Goal: Task Accomplishment & Management: Manage account settings

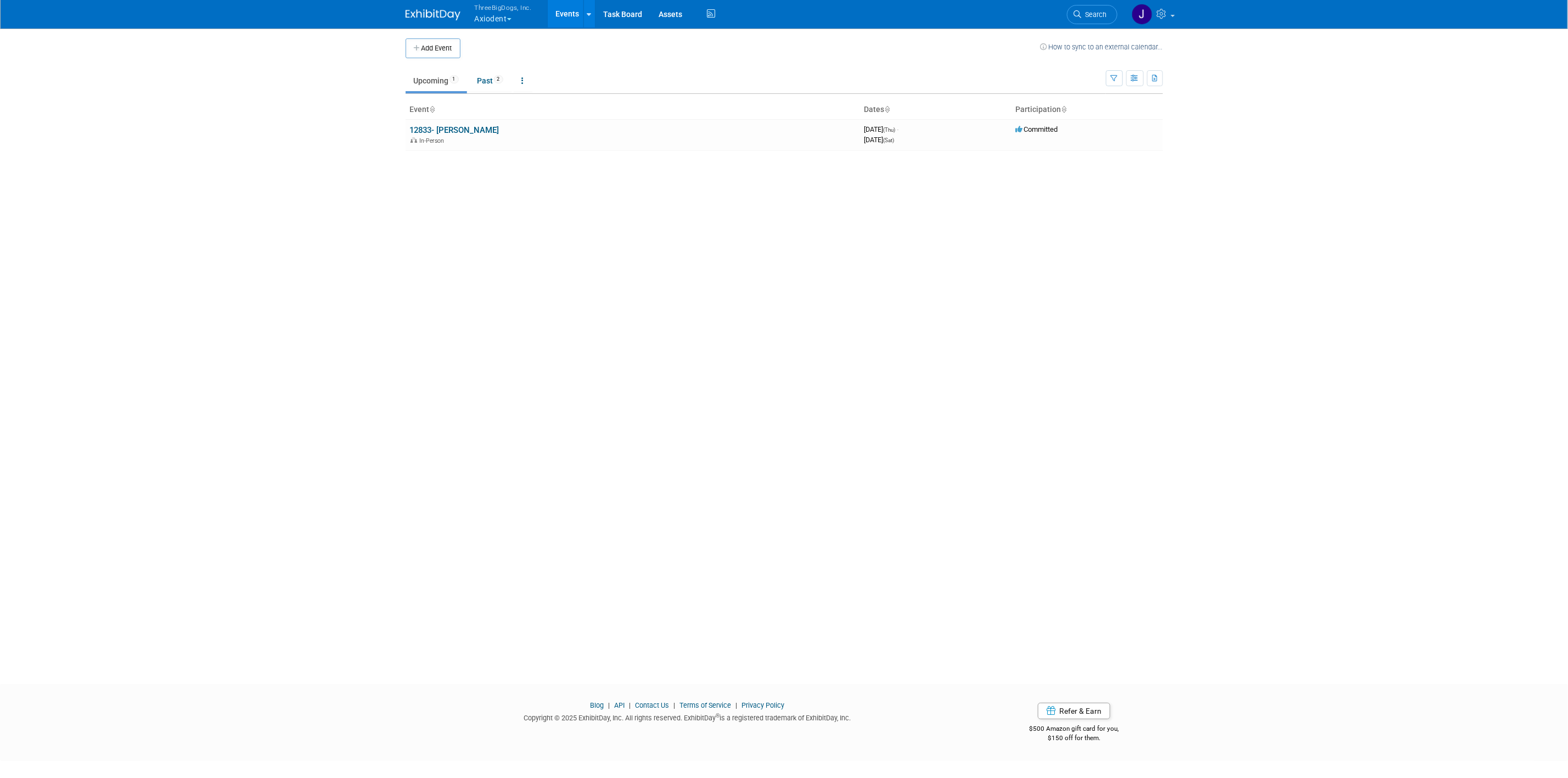
click at [508, 23] on button "ThreeBigDogs, Inc. Axiodent" at bounding box center [509, 14] width 72 height 29
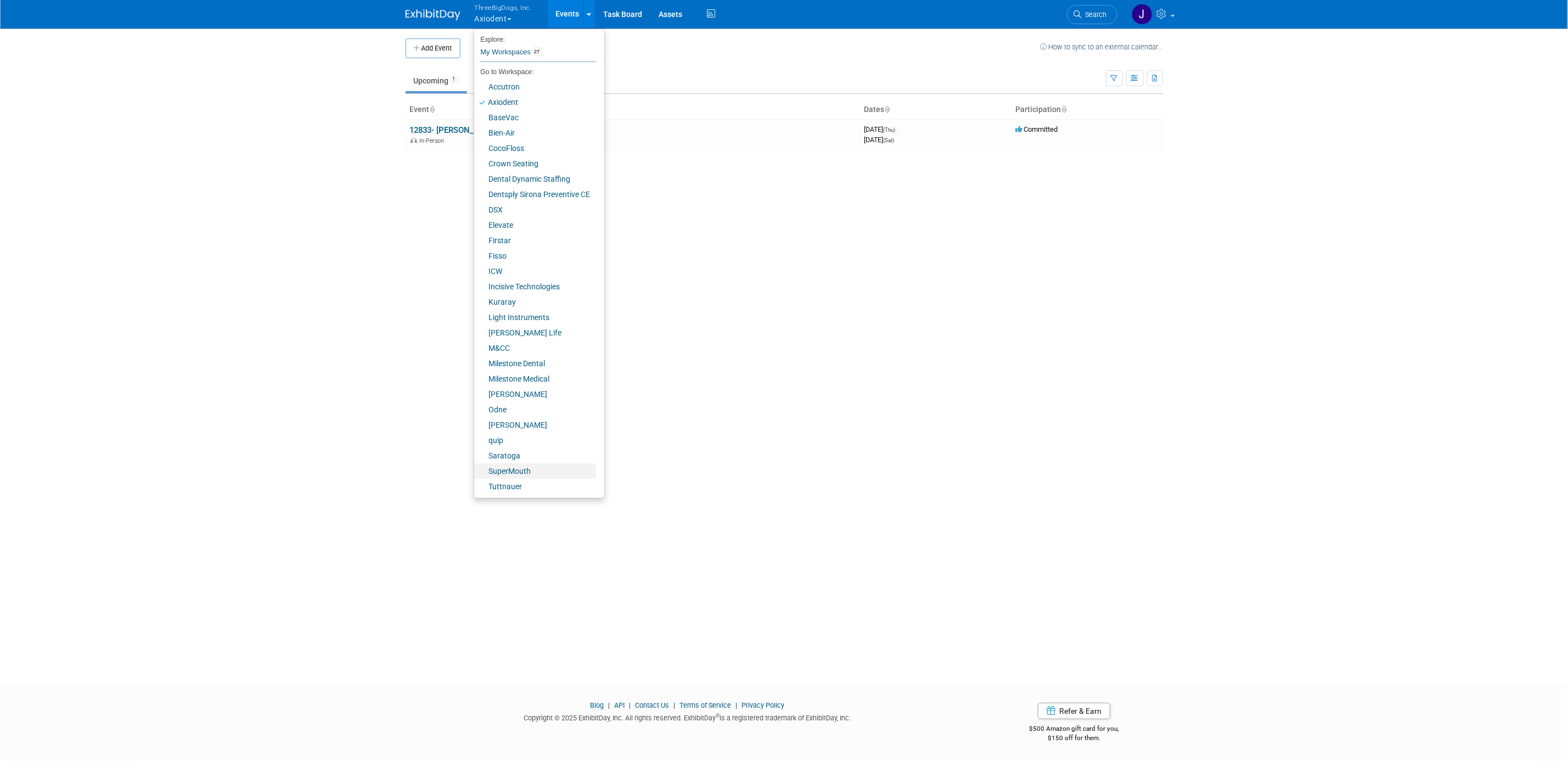
click at [525, 469] on link "SuperMouth" at bounding box center [535, 471] width 122 height 16
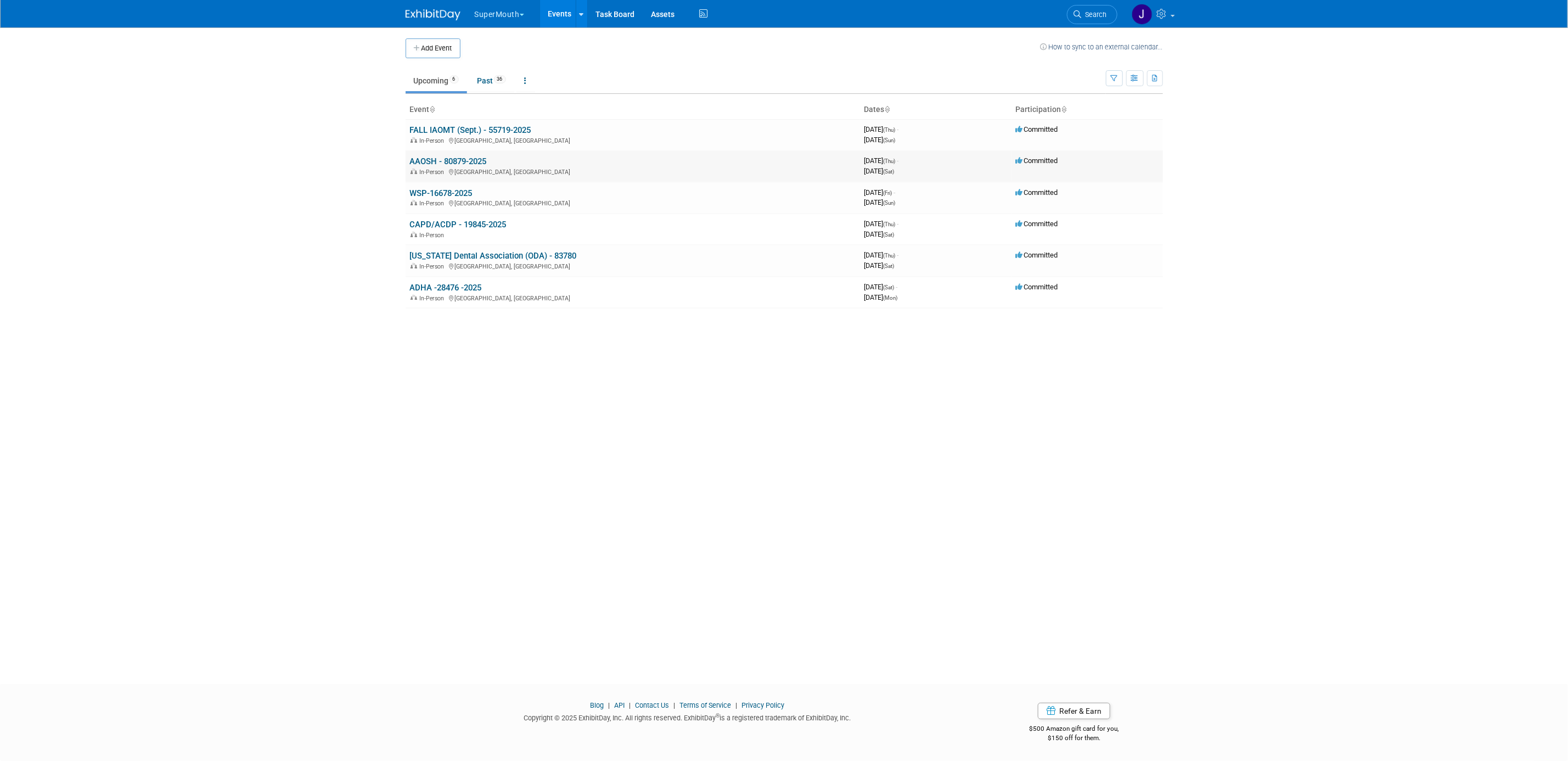
click at [466, 160] on link "AAOSH - 80879-2025" at bounding box center [448, 161] width 77 height 10
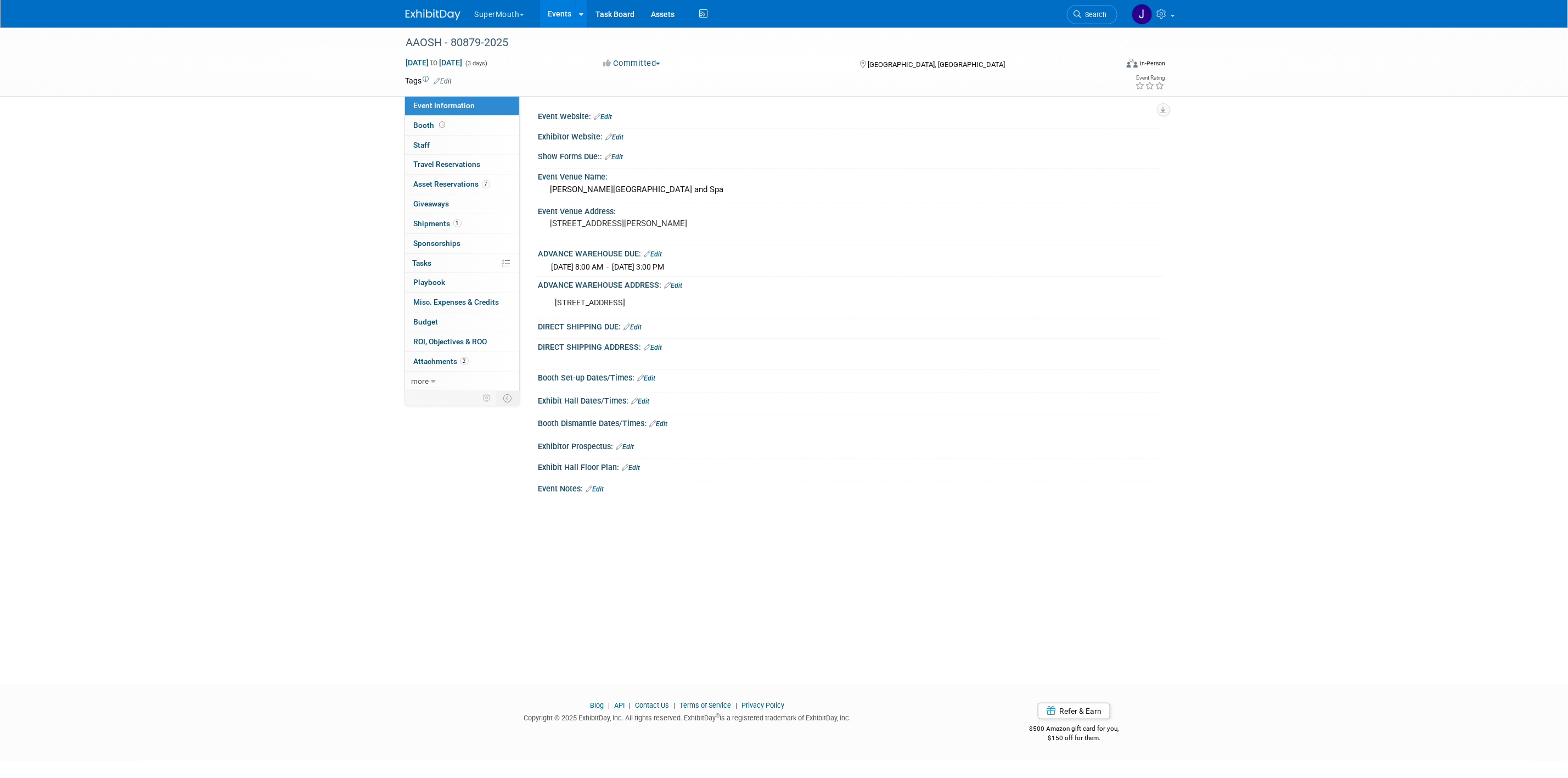
click at [559, 10] on link "Events" at bounding box center [560, 14] width 40 height 27
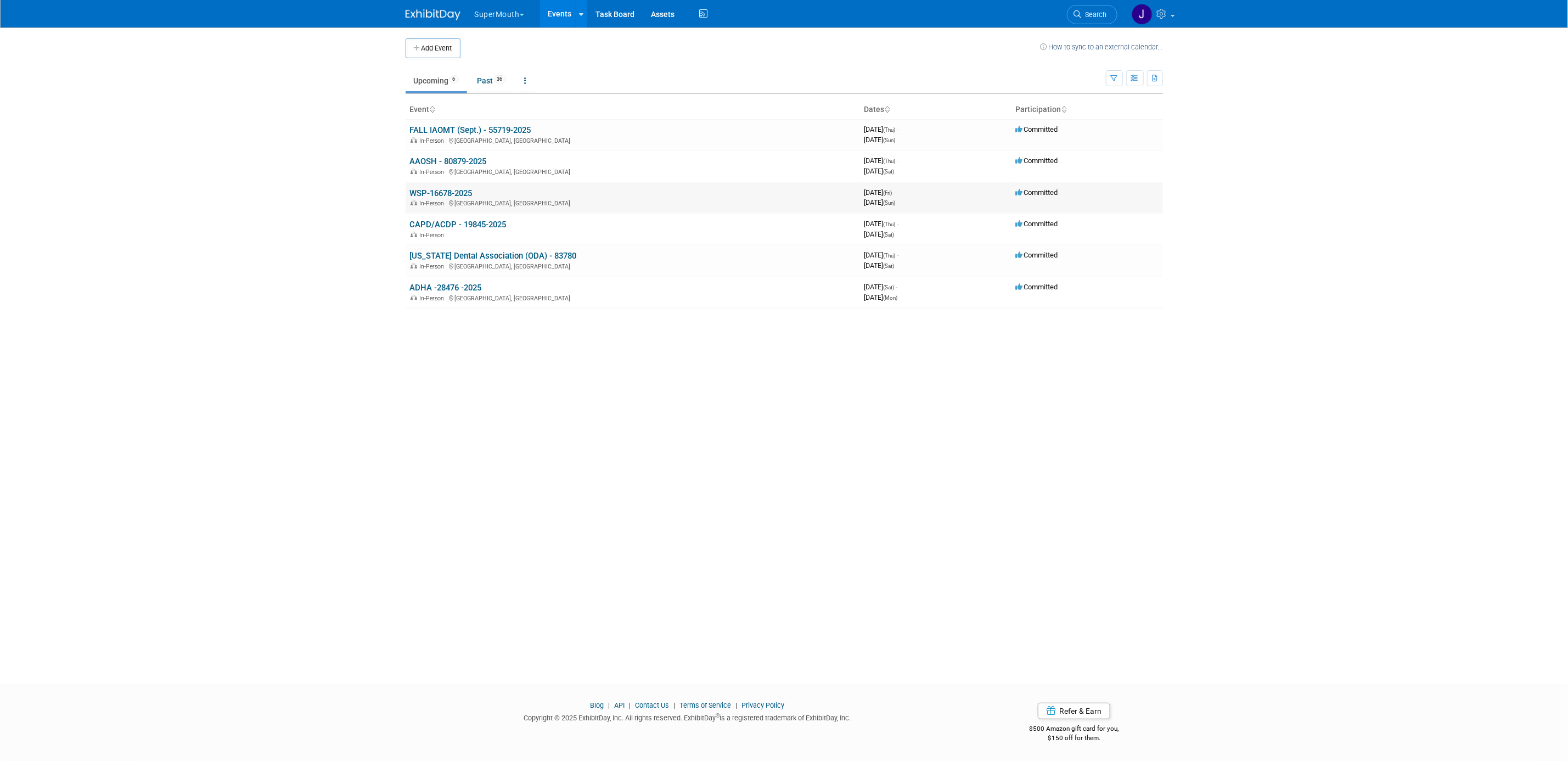
click at [472, 194] on link "WSP-16678-2025" at bounding box center [441, 193] width 63 height 10
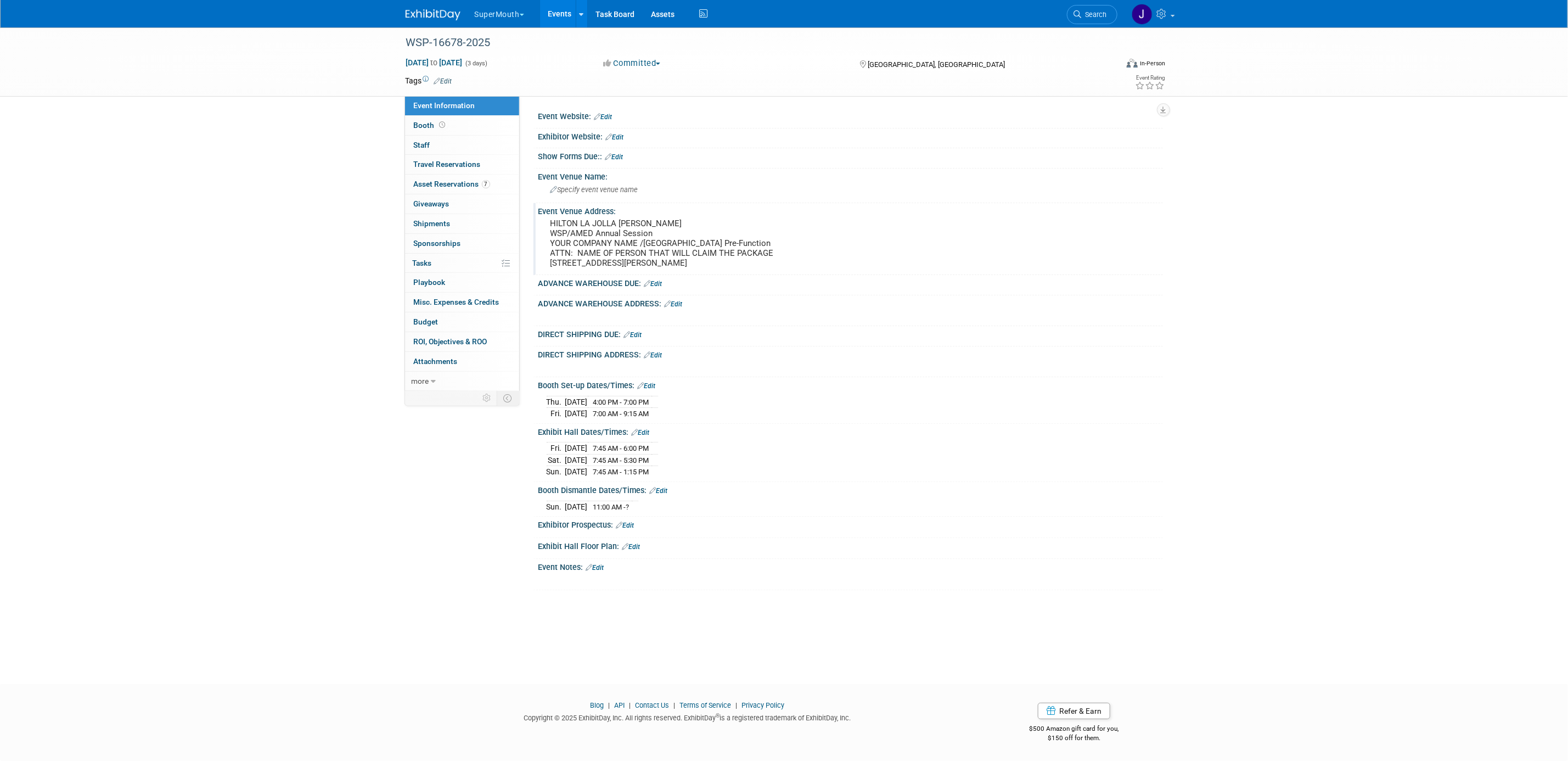
click at [551, 225] on pre "HILTON LA JOLLA [PERSON_NAME] WSP/AMED Annual Session YOUR COMPANY NAME /[GEOGR…" at bounding box center [669, 243] width 236 height 49
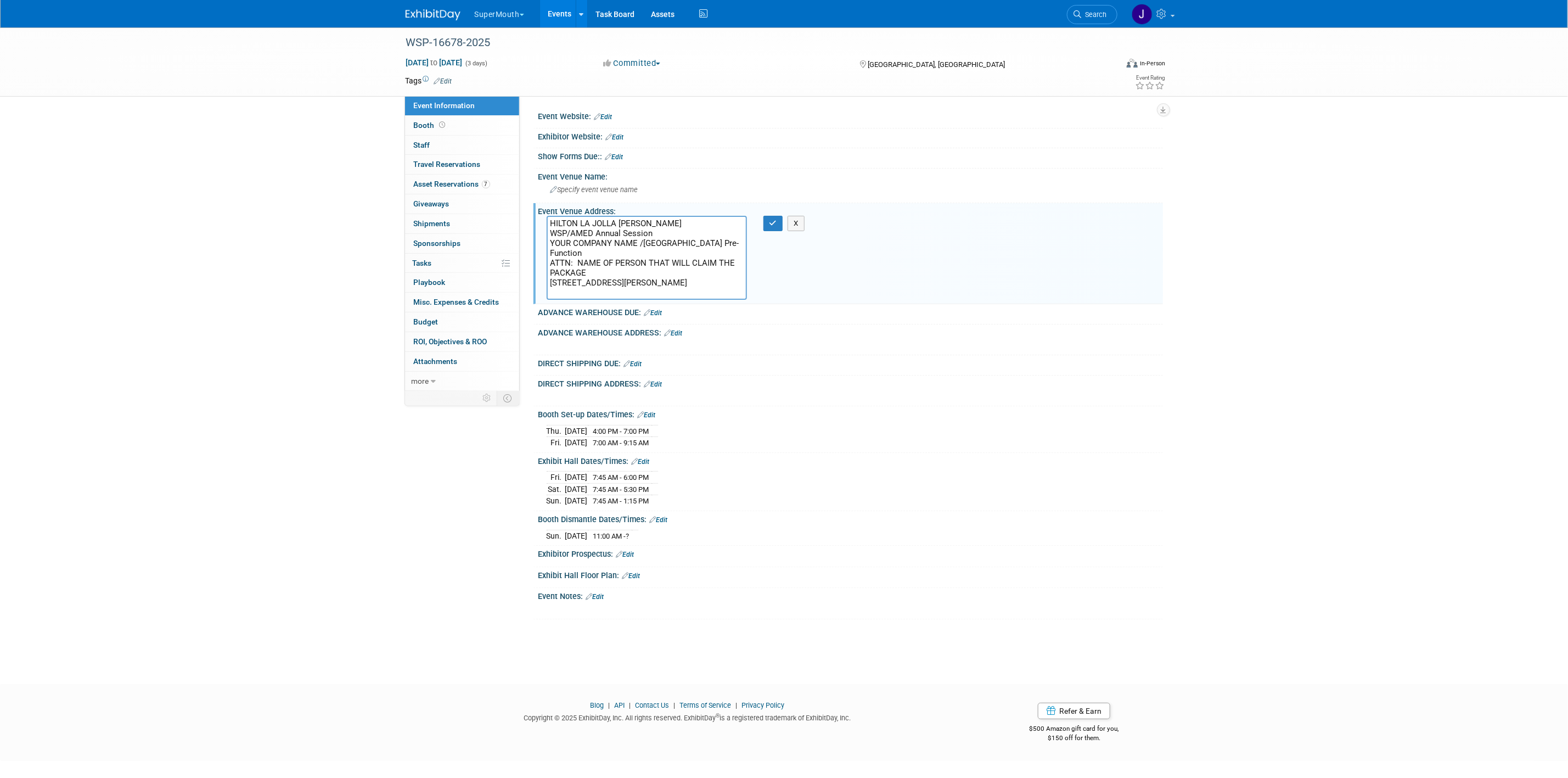
click at [640, 244] on textarea "HILTON LA JOLLA [PERSON_NAME] WSP/AMED Annual Session YOUR COMPANY NAME /[GEOGR…" at bounding box center [647, 258] width 200 height 84
click at [583, 253] on textarea "HILTON LA JOLLA [PERSON_NAME] WSP/AMED Annual Session YOUR COMPANY NAME /[GEOGR…" at bounding box center [647, 258] width 200 height 84
click at [594, 239] on textarea "HILTON LA JOLLA [PERSON_NAME] WSP/AMED Annual Session YOUR COMPANY NAME /[GEOGR…" at bounding box center [647, 258] width 200 height 84
click at [608, 222] on textarea "HILTON LA JOLLA [PERSON_NAME] WSP/AMED Annual Session YOUR COMPANY NAME /[GEOGR…" at bounding box center [647, 258] width 200 height 84
click at [638, 237] on textarea "HILTON LA JOLLA [PERSON_NAME] WSP/AMED Annual Session YOUR COMPANY NAME /[GEOGR…" at bounding box center [647, 258] width 200 height 84
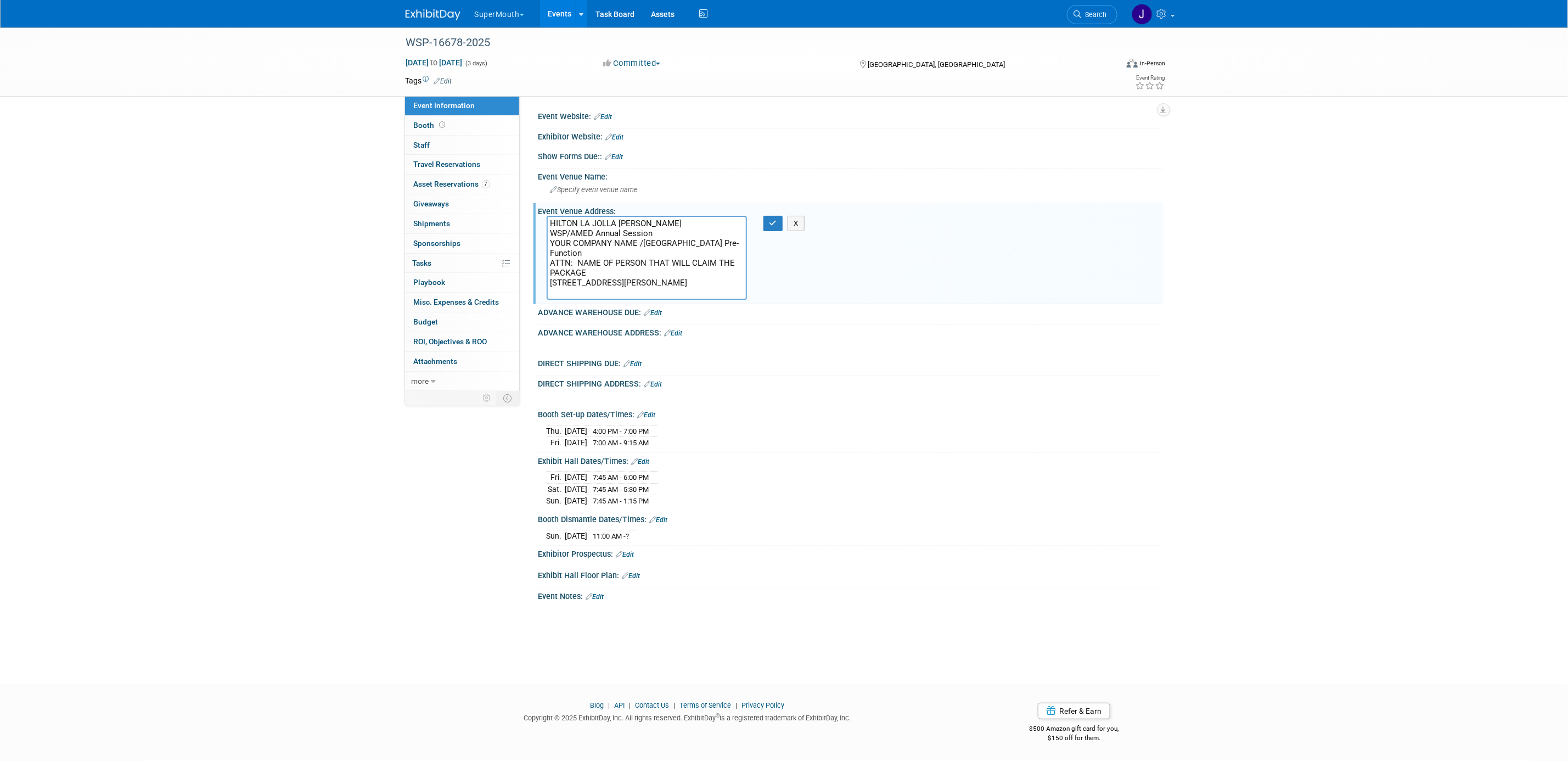
click at [564, 275] on textarea "HILTON LA JOLLA [PERSON_NAME] WSP/AMED Annual Session YOUR COMPANY NAME /[GEOGR…" at bounding box center [647, 258] width 200 height 84
click at [566, 283] on textarea "HILTON LA JOLLA [PERSON_NAME] WSP/AMED Annual Session YOUR COMPANY NAME /[GEOGR…" at bounding box center [647, 258] width 200 height 84
click at [611, 295] on textarea "HILTON LA JOLLA [PERSON_NAME] WSP/AMED Annual Session YOUR COMPANY NAME /[GEOGR…" at bounding box center [647, 258] width 200 height 84
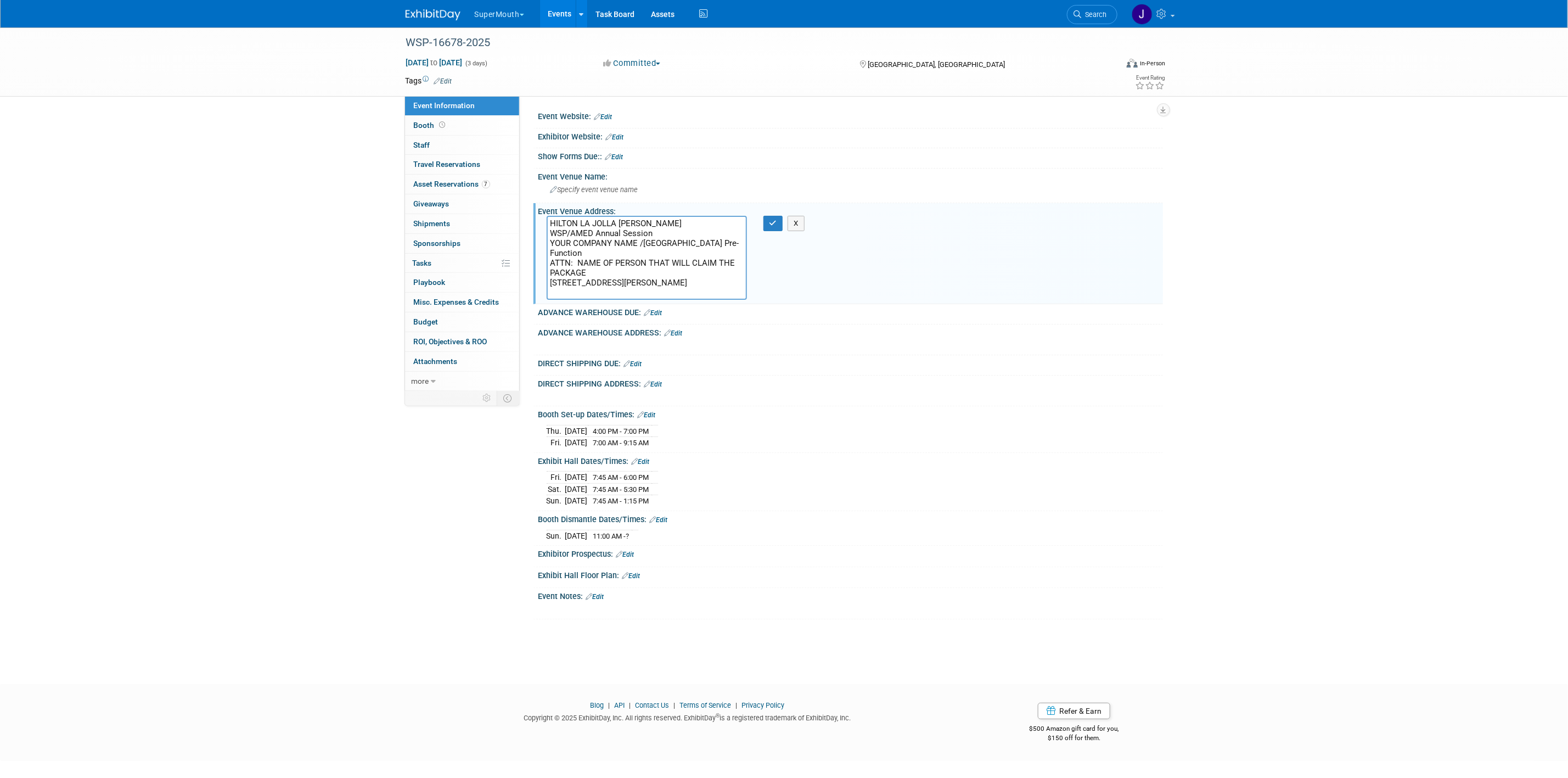
click at [611, 295] on textarea "HILTON LA JOLLA [PERSON_NAME] WSP/AMED Annual Session YOUR COMPANY NAME /[GEOGR…" at bounding box center [647, 258] width 200 height 84
click at [663, 252] on textarea "HILTON LA JOLLA [PERSON_NAME] WSP/AMED Annual Session YOUR COMPANY NAME /[GEOGR…" at bounding box center [647, 258] width 200 height 84
click at [570, 241] on textarea "HILTON LA JOLLA [PERSON_NAME] WSP/AMED Annual Session YOUR COMPANY NAME /[GEOGR…" at bounding box center [647, 258] width 200 height 84
click at [569, 231] on textarea "HILTON LA JOLLA [PERSON_NAME] WSP/AMED Annual Session YOUR COMPANY NAME /[GEOGR…" at bounding box center [647, 258] width 200 height 84
click at [569, 231] on textarea "HILTON LA JOLLA [PERSON_NAME] WSP/AMED Annual Session YOUR COMPANY NAME /[GEOGR…" at bounding box center [647, 258] width 200 height 84
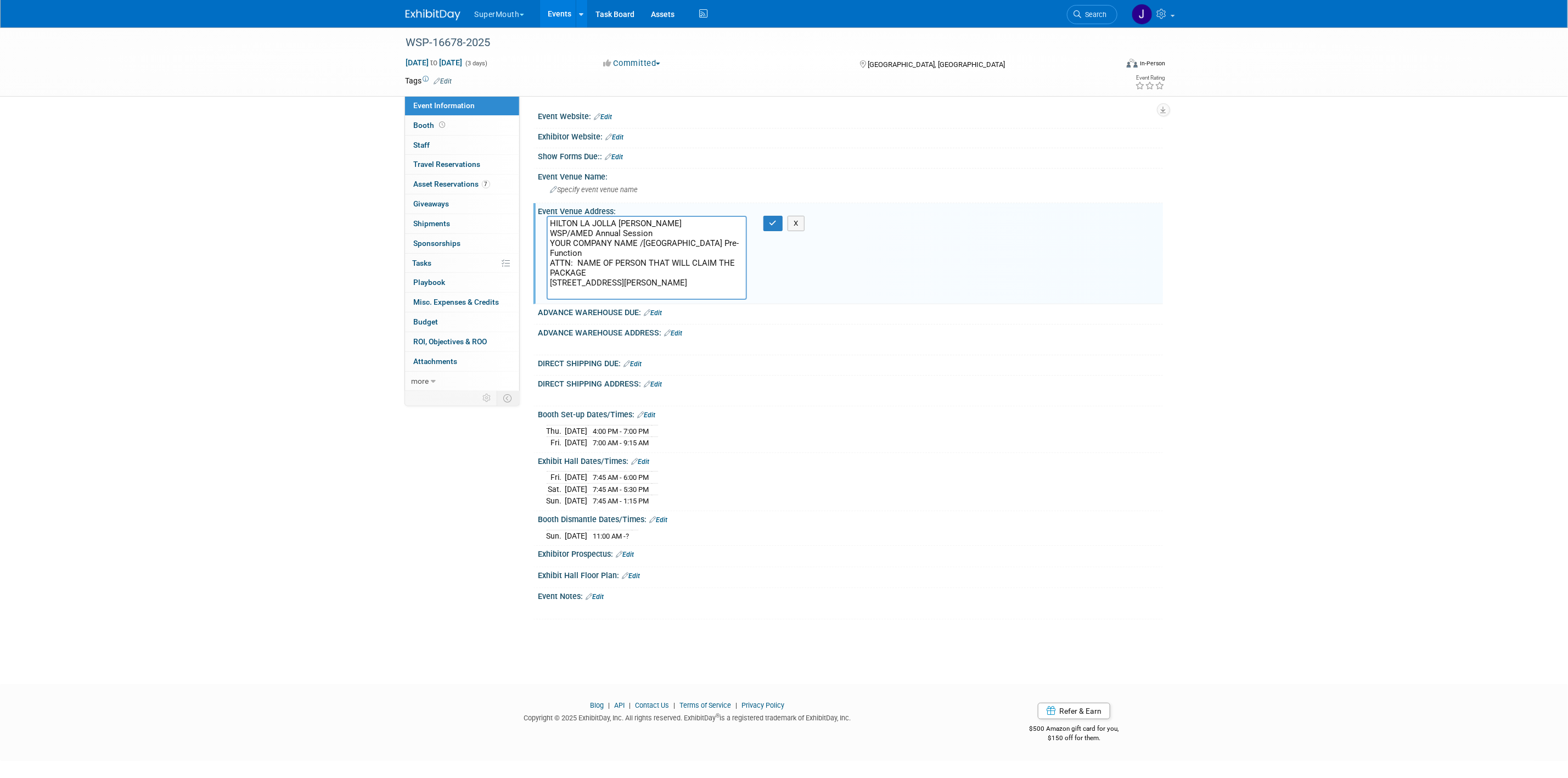
click at [569, 231] on textarea "HILTON LA JOLLA [PERSON_NAME] WSP/AMED Annual Session YOUR COMPANY NAME /[GEOGR…" at bounding box center [647, 258] width 200 height 84
click at [1363, 241] on div "WSP-16678-2025 [DATE] to [DATE] (3 days) [DATE] to [DATE] Committed Committed C…" at bounding box center [784, 346] width 1568 height 637
click at [608, 282] on textarea "HILTON LA JOLLA [PERSON_NAME] WSP/AMED Annual Session YOUR COMPANY NAME /[GEOGR…" at bounding box center [647, 258] width 200 height 84
click at [569, 220] on textarea "HILTON LA JOLLA [PERSON_NAME] WSP/AMED Annual Session YOUR COMPANY NAME /[GEOGR…" at bounding box center [647, 258] width 200 height 84
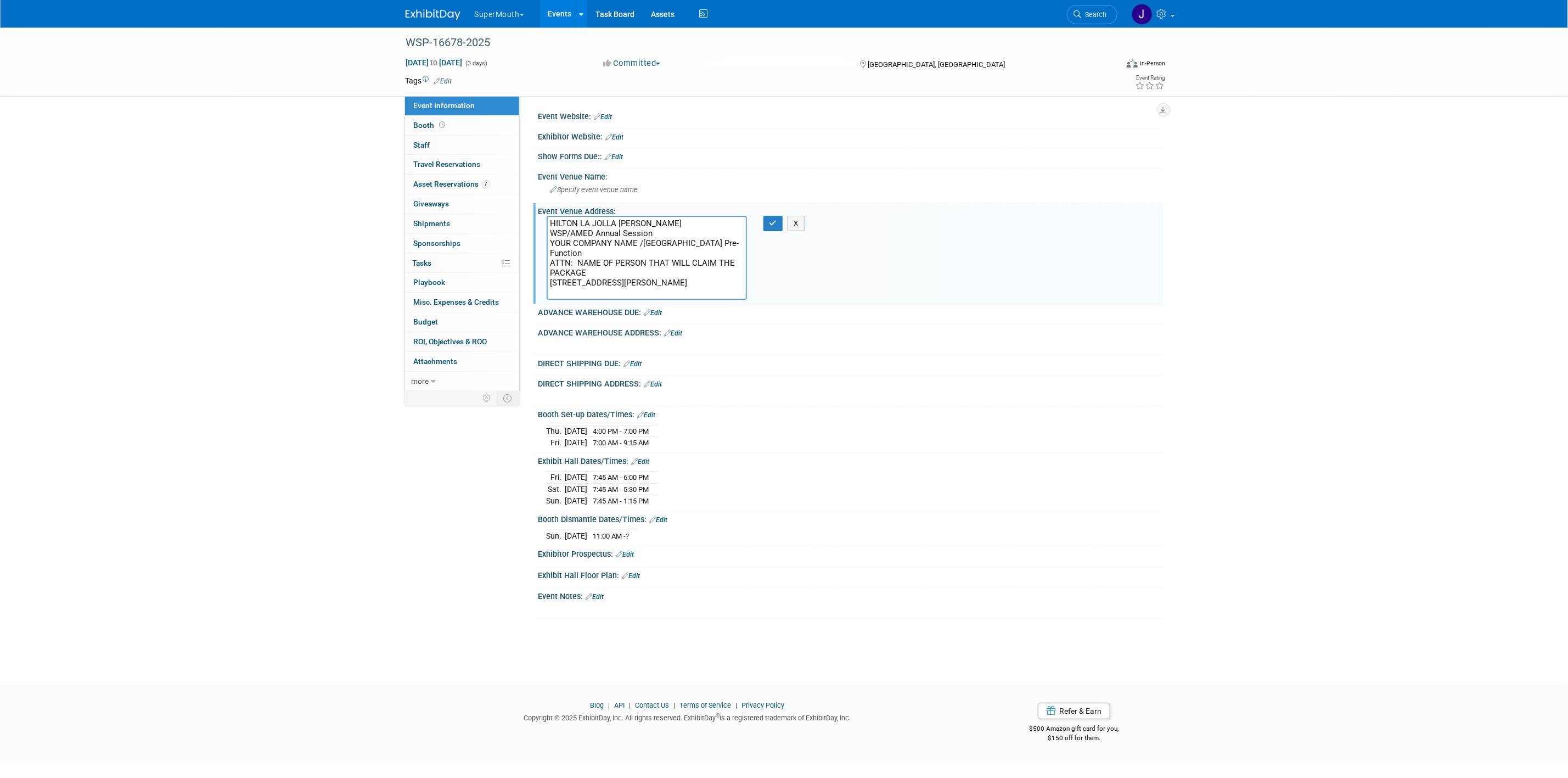
click at [569, 220] on textarea "HILTON LA JOLLA [PERSON_NAME] WSP/AMED Annual Session YOUR COMPANY NAME /[GEOGR…" at bounding box center [647, 258] width 200 height 84
click at [1276, 254] on div "WSP-16678-2025 [DATE] to [DATE] (3 days) [DATE] to [DATE] Committed Committed C…" at bounding box center [784, 346] width 1568 height 637
click at [804, 219] on button "X" at bounding box center [796, 224] width 17 height 16
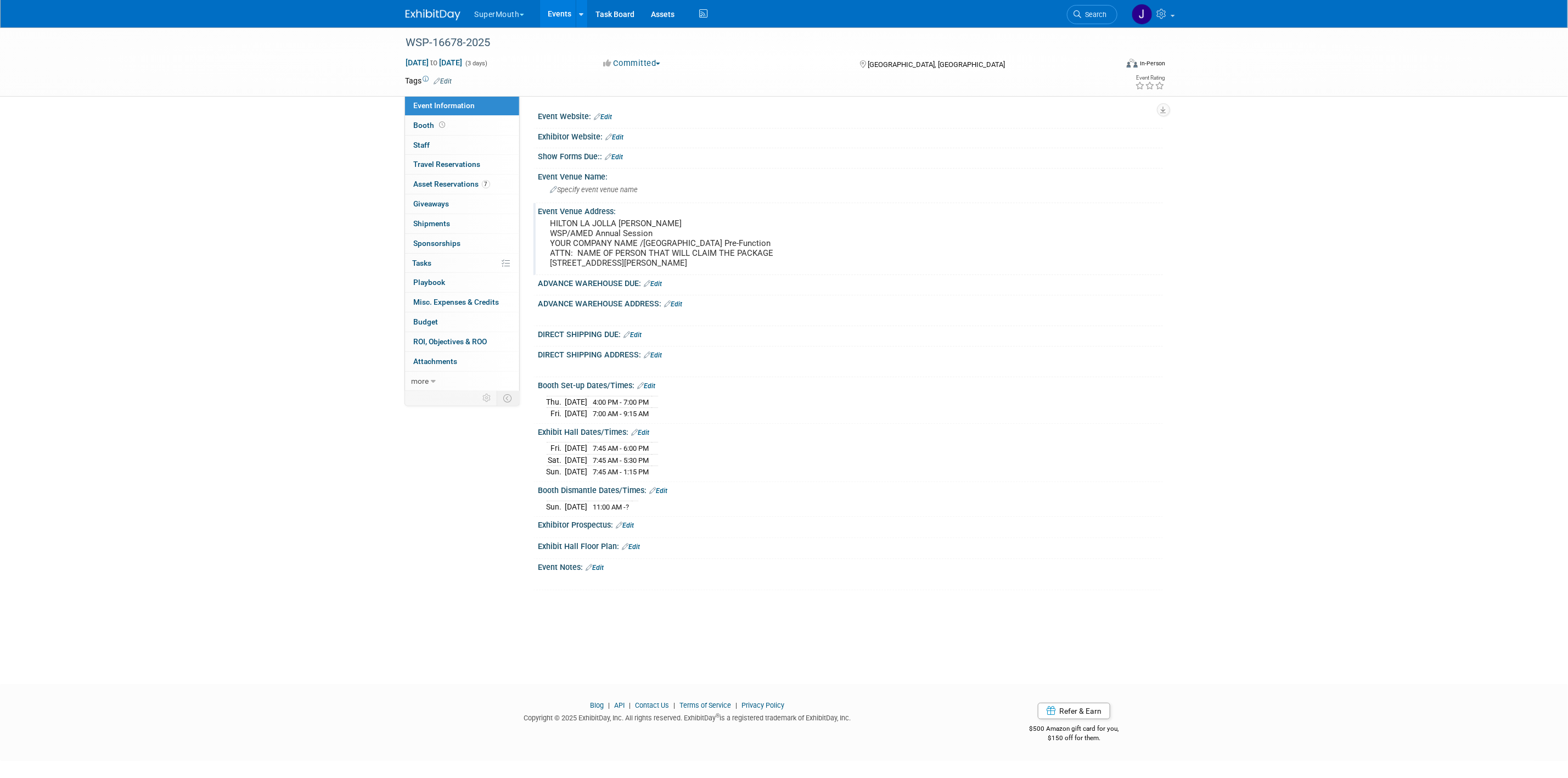
click at [615, 268] on pre "HILTON LA JOLLA [PERSON_NAME] WSP/AMED Annual Session YOUR COMPANY NAME /[GEOGR…" at bounding box center [669, 243] width 236 height 49
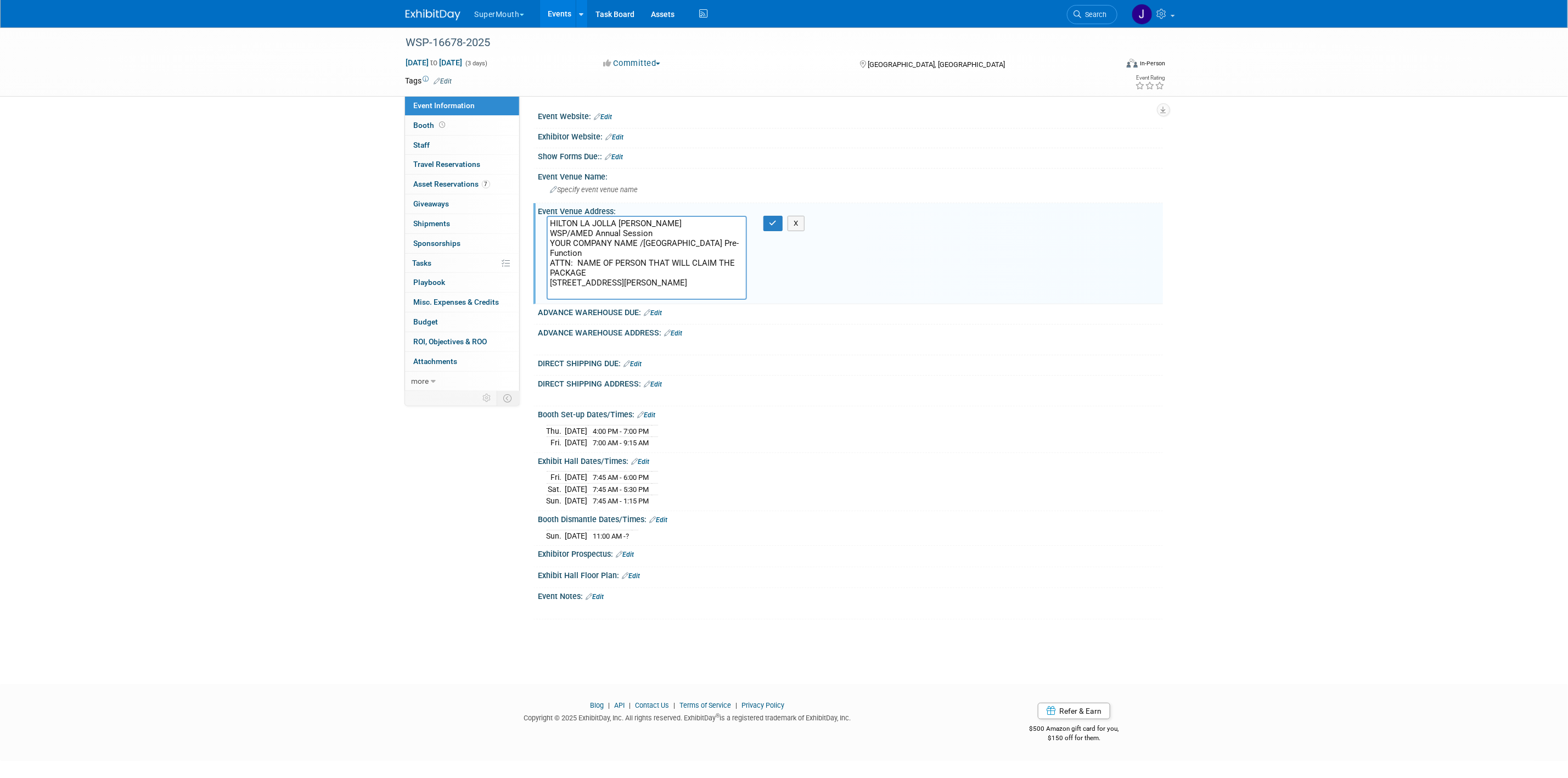
click at [615, 274] on textarea "HILTON LA JOLLA [PERSON_NAME] WSP/AMED Annual Session YOUR COMPANY NAME /[GEOGR…" at bounding box center [647, 258] width 200 height 84
click at [615, 286] on textarea "HILTON LA JOLLA [PERSON_NAME] WSP/AMED Annual Session YOUR COMPANY NAME /[GEOGR…" at bounding box center [647, 258] width 200 height 84
click at [614, 292] on textarea "HILTON LA JOLLA [PERSON_NAME] WSP/AMED Annual Session YOUR COMPANY NAME /[GEOGR…" at bounding box center [647, 258] width 200 height 84
click at [631, 280] on textarea "HILTON LA JOLLA [PERSON_NAME] WSP/AMED Annual Session YOUR COMPANY NAME /[GEOGR…" at bounding box center [647, 258] width 200 height 84
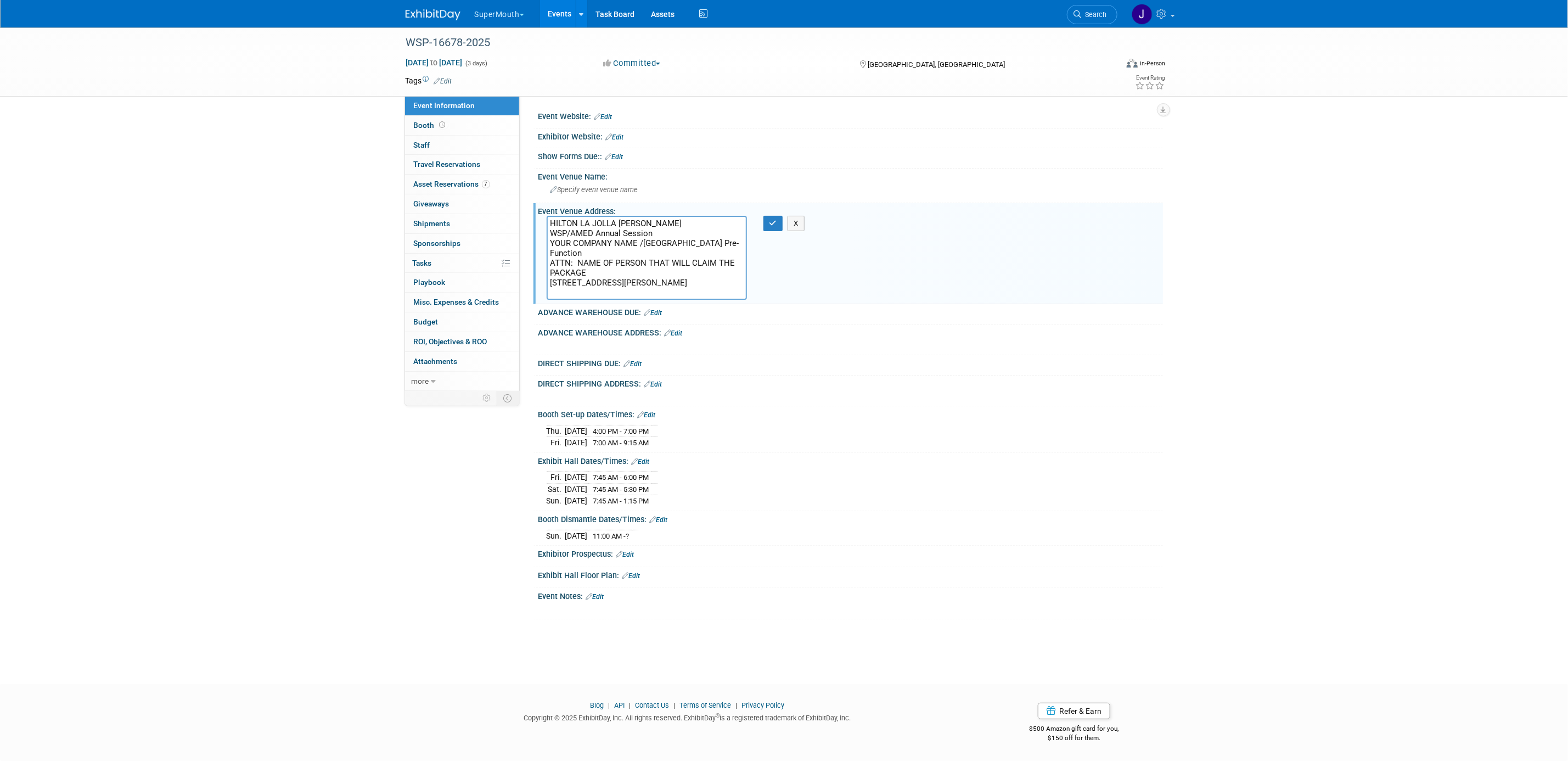
click at [631, 280] on textarea "HILTON LA JOLLA [PERSON_NAME] WSP/AMED Annual Session YOUR COMPANY NAME /[GEOGR…" at bounding box center [647, 258] width 200 height 84
click at [579, 222] on textarea "HILTON LA JOLLA [PERSON_NAME] WSP/AMED Annual Session YOUR COMPANY NAME /[GEOGR…" at bounding box center [647, 258] width 200 height 84
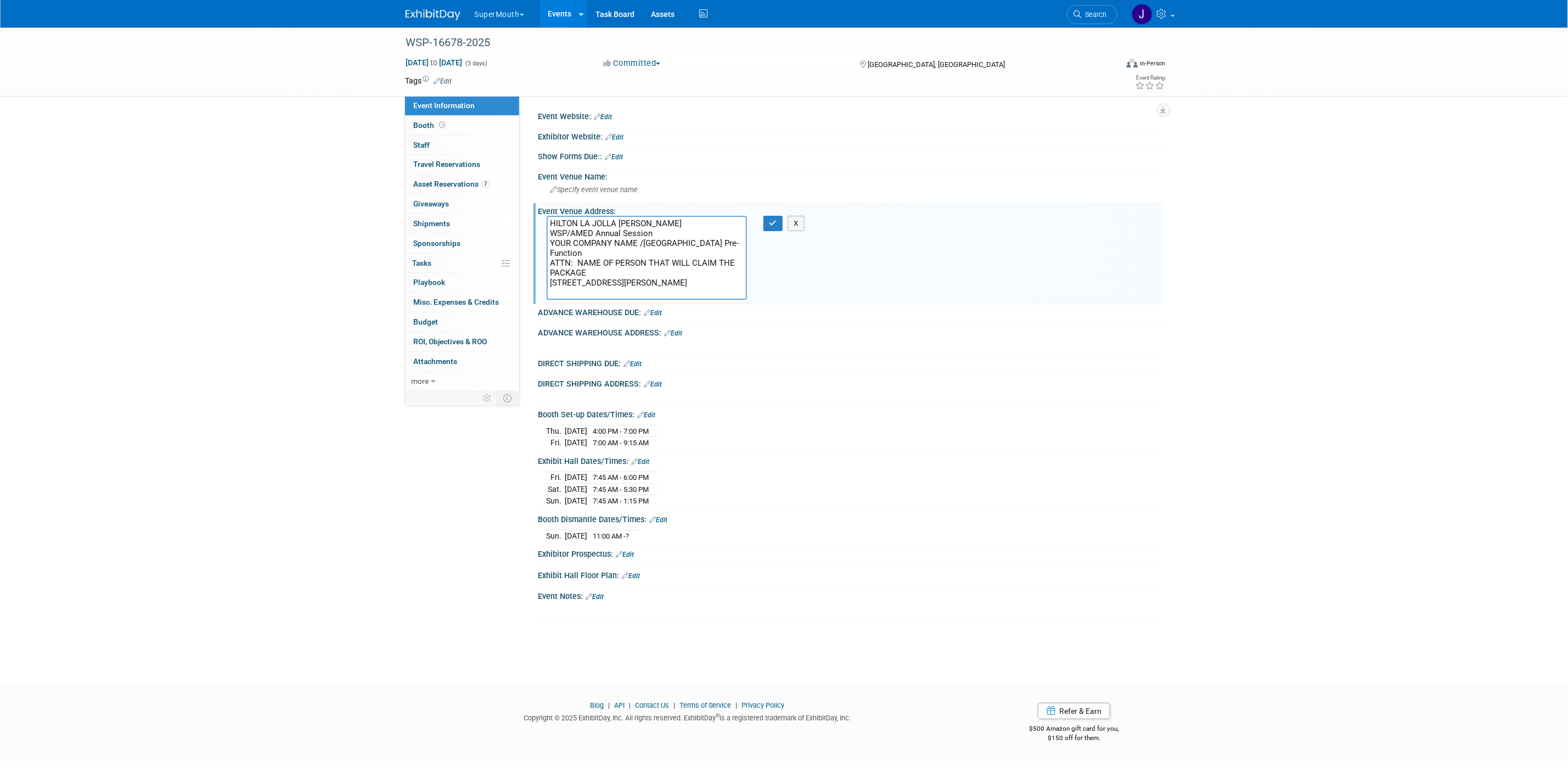
click at [606, 232] on textarea "HILTON LA JOLLA [PERSON_NAME] WSP/AMED Annual Session YOUR COMPANY NAME /[GEOGR…" at bounding box center [647, 258] width 200 height 84
click at [448, 46] on div "WSP-16678-2025" at bounding box center [752, 43] width 698 height 19
click at [448, 46] on input "WSP-16678-2025" at bounding box center [692, 43] width 580 height 19
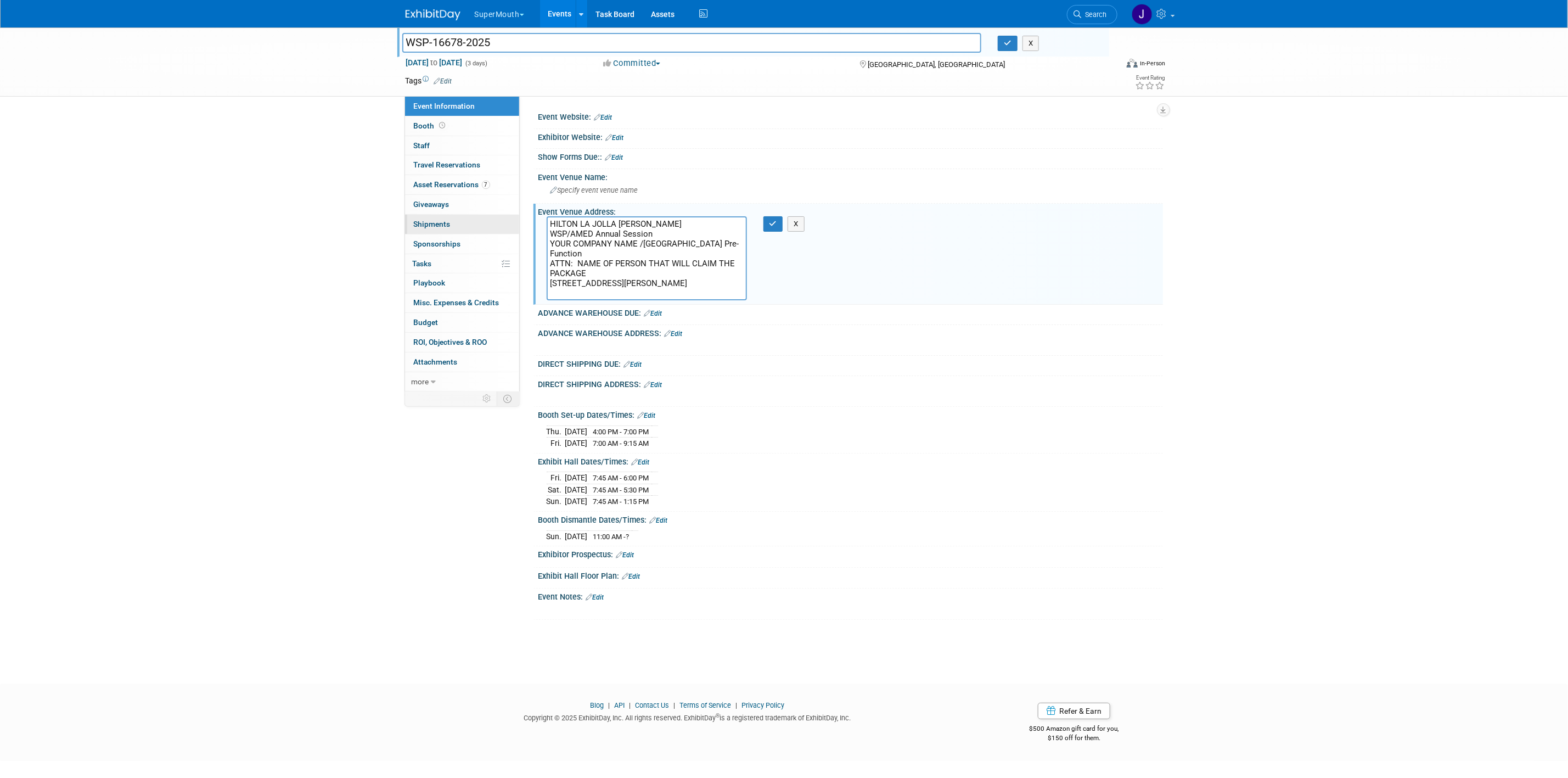
click at [447, 221] on span "Shipments 0" at bounding box center [432, 224] width 37 height 9
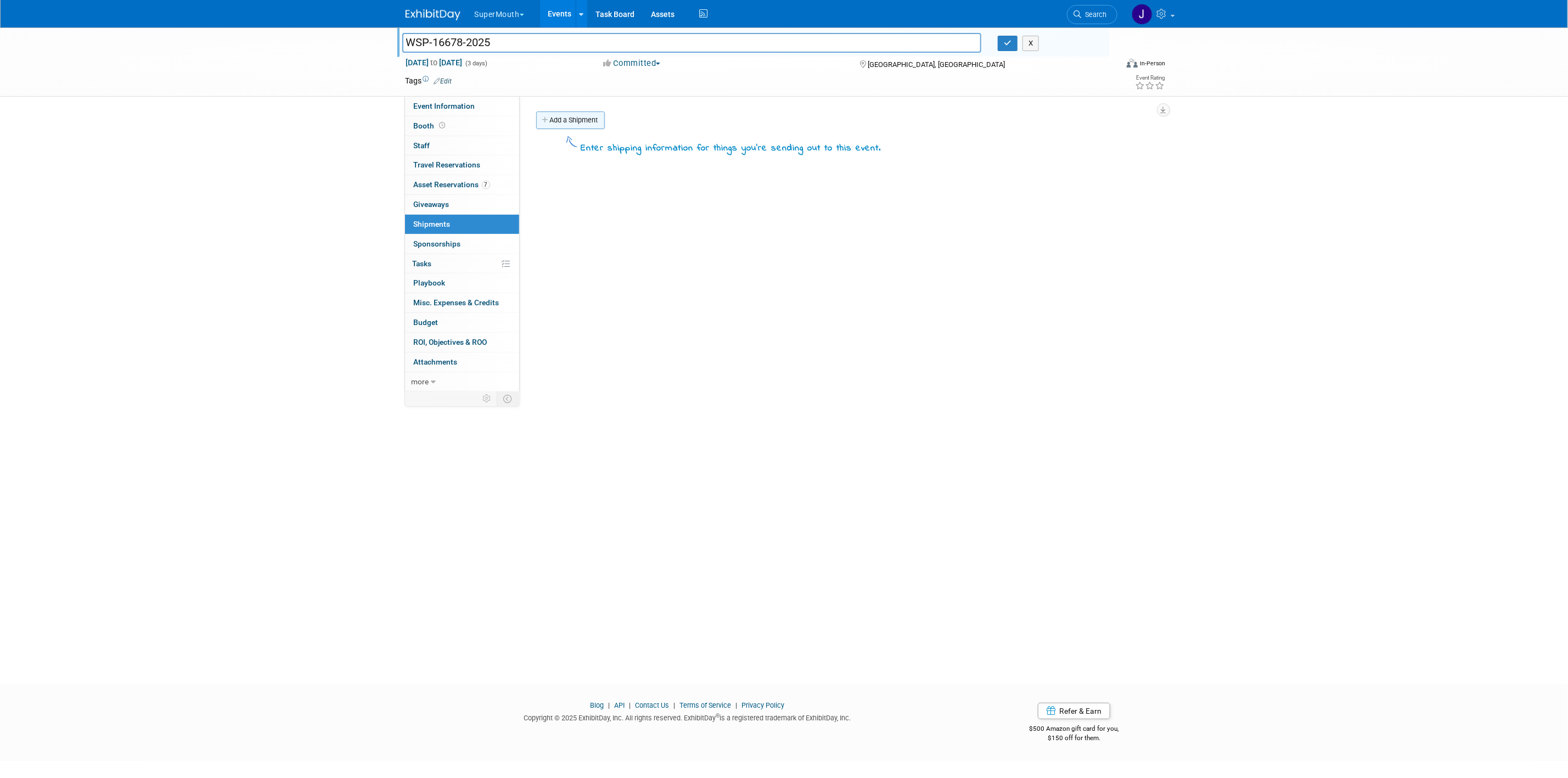
click at [597, 119] on link "Add a Shipment" at bounding box center [571, 120] width 69 height 18
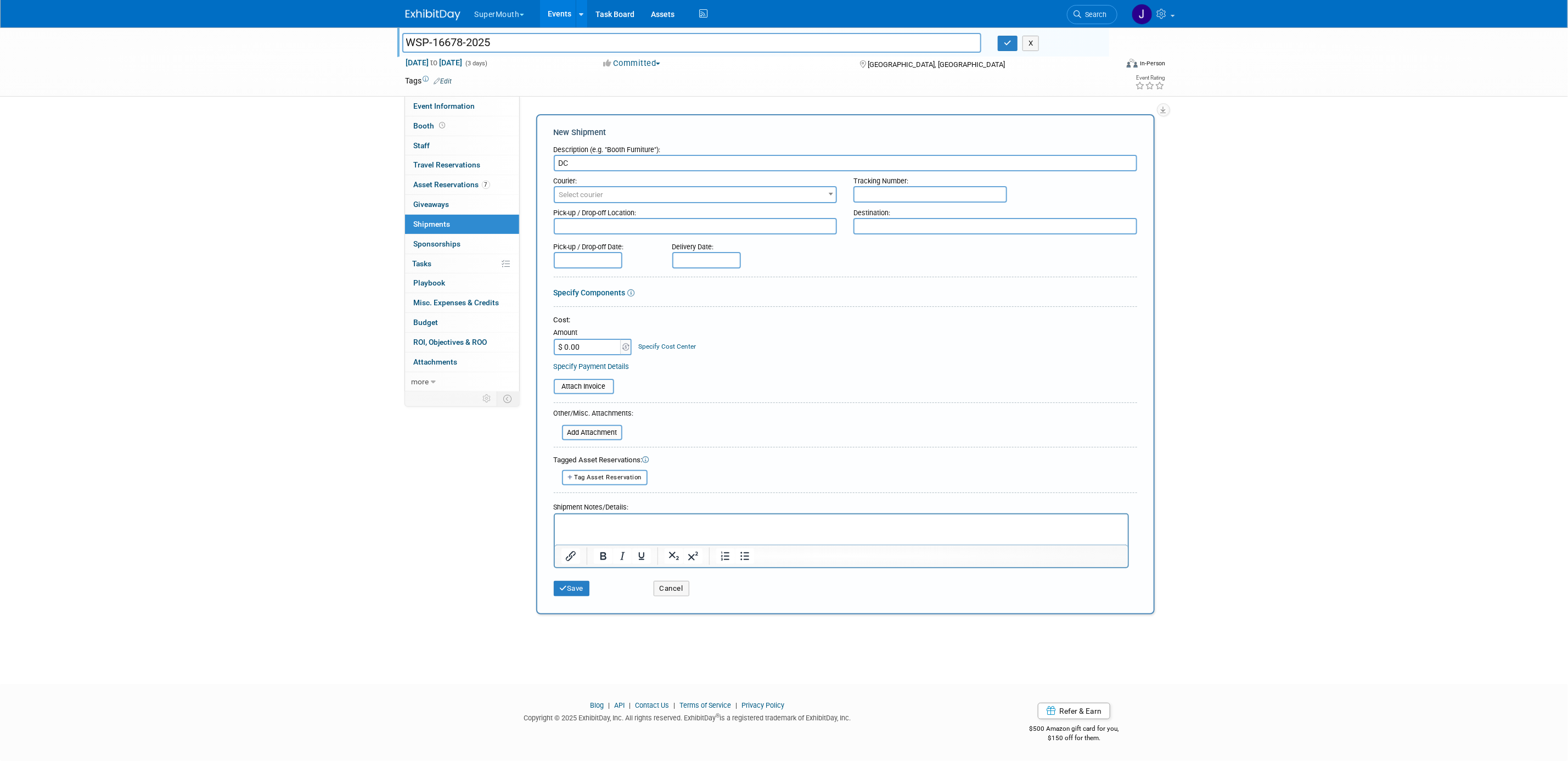
type input "D"
type input "1 Skid from DCIM to WSP"
click at [605, 187] on span "Select courier" at bounding box center [696, 195] width 282 height 16
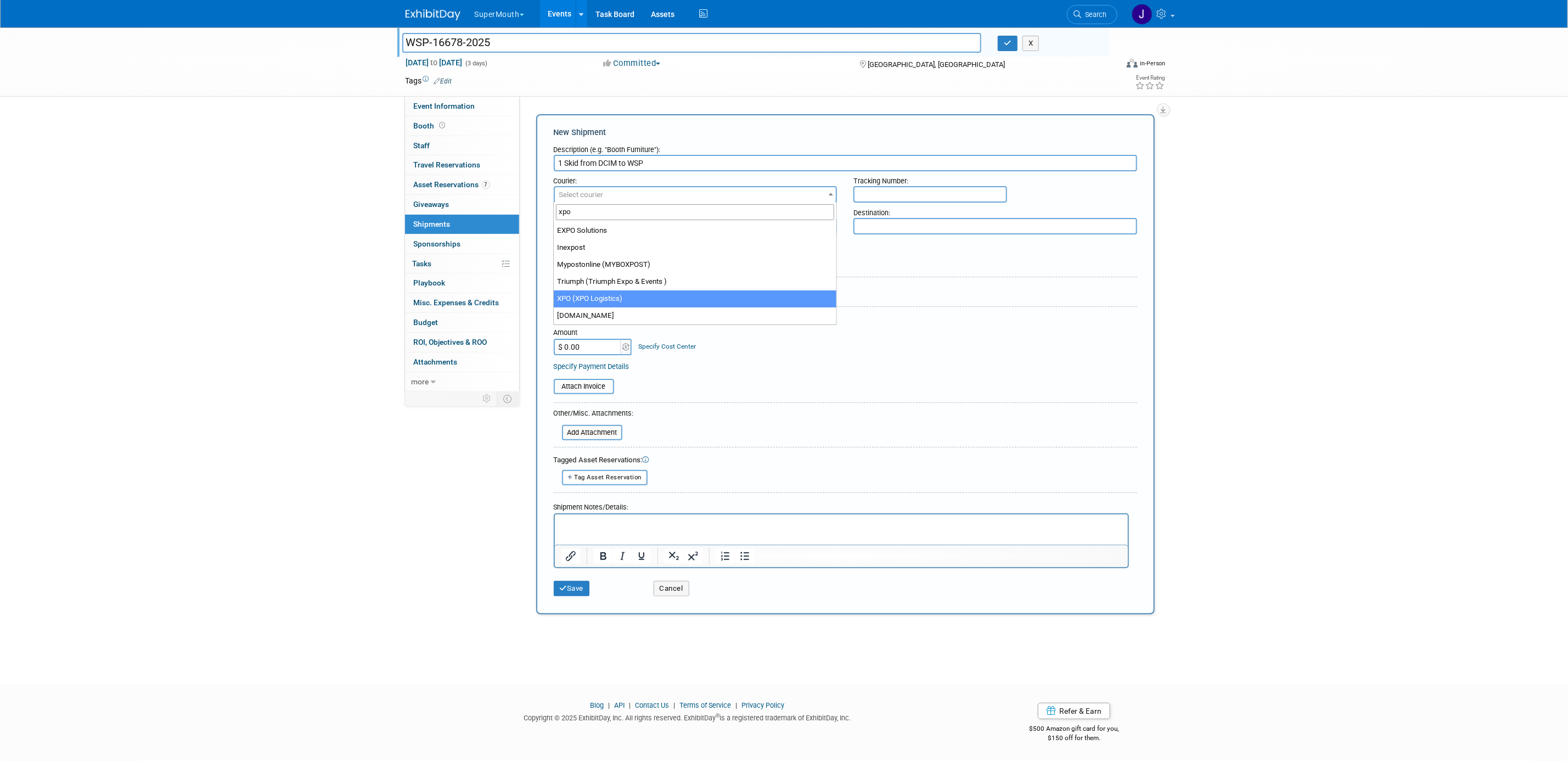
type input "xpo"
select select "591"
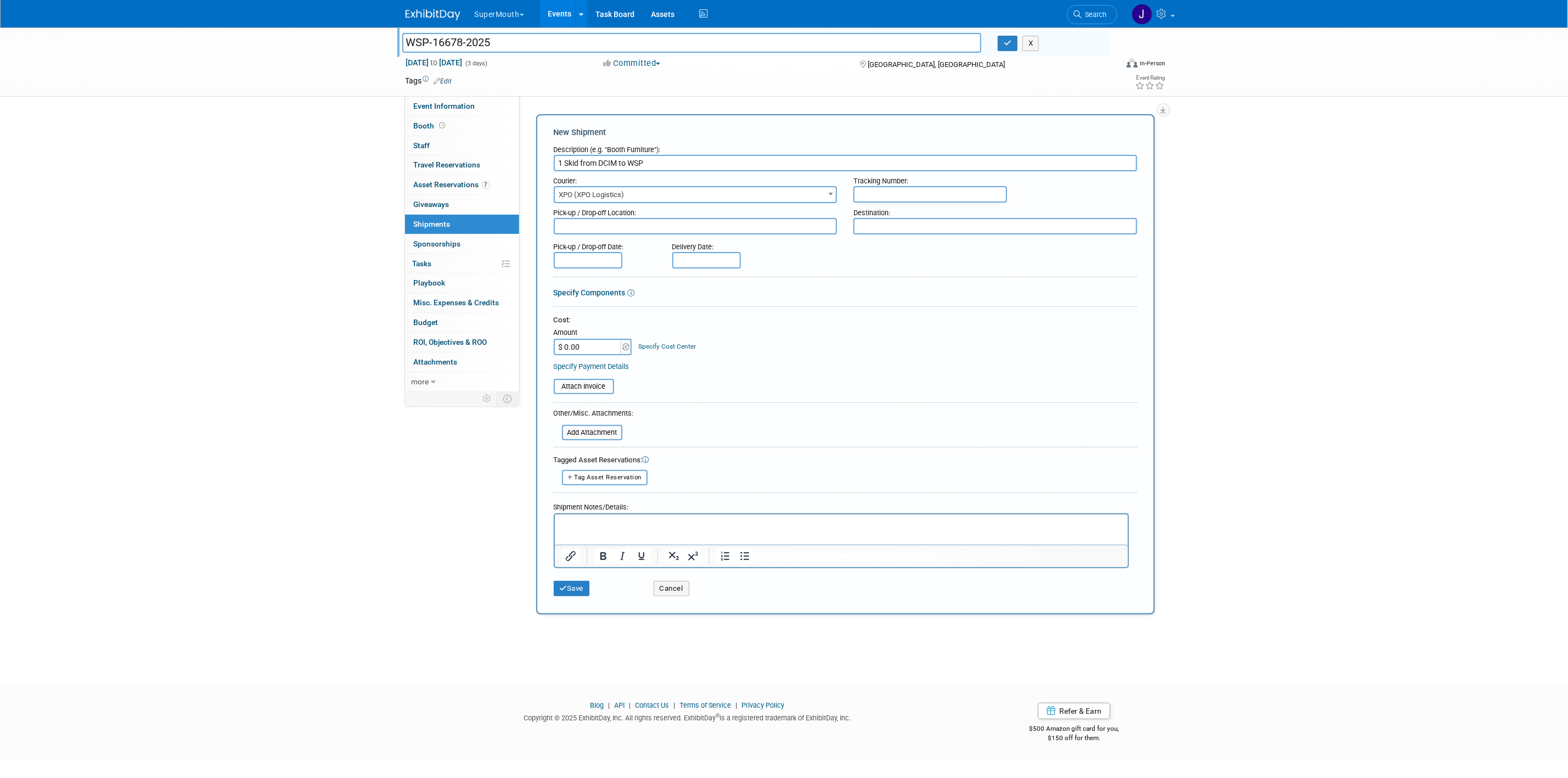
click at [677, 230] on textarea at bounding box center [696, 226] width 284 height 16
click at [610, 515] on html at bounding box center [841, 522] width 573 height 16
click at [600, 521] on p "Est. Del DAte [DATE]" at bounding box center [841, 524] width 560 height 11
click at [584, 523] on p "Est. Del Date [DATE]" at bounding box center [841, 524] width 560 height 11
click at [680, 526] on p "Est. Del. Date [DATE]" at bounding box center [841, 524] width 560 height 11
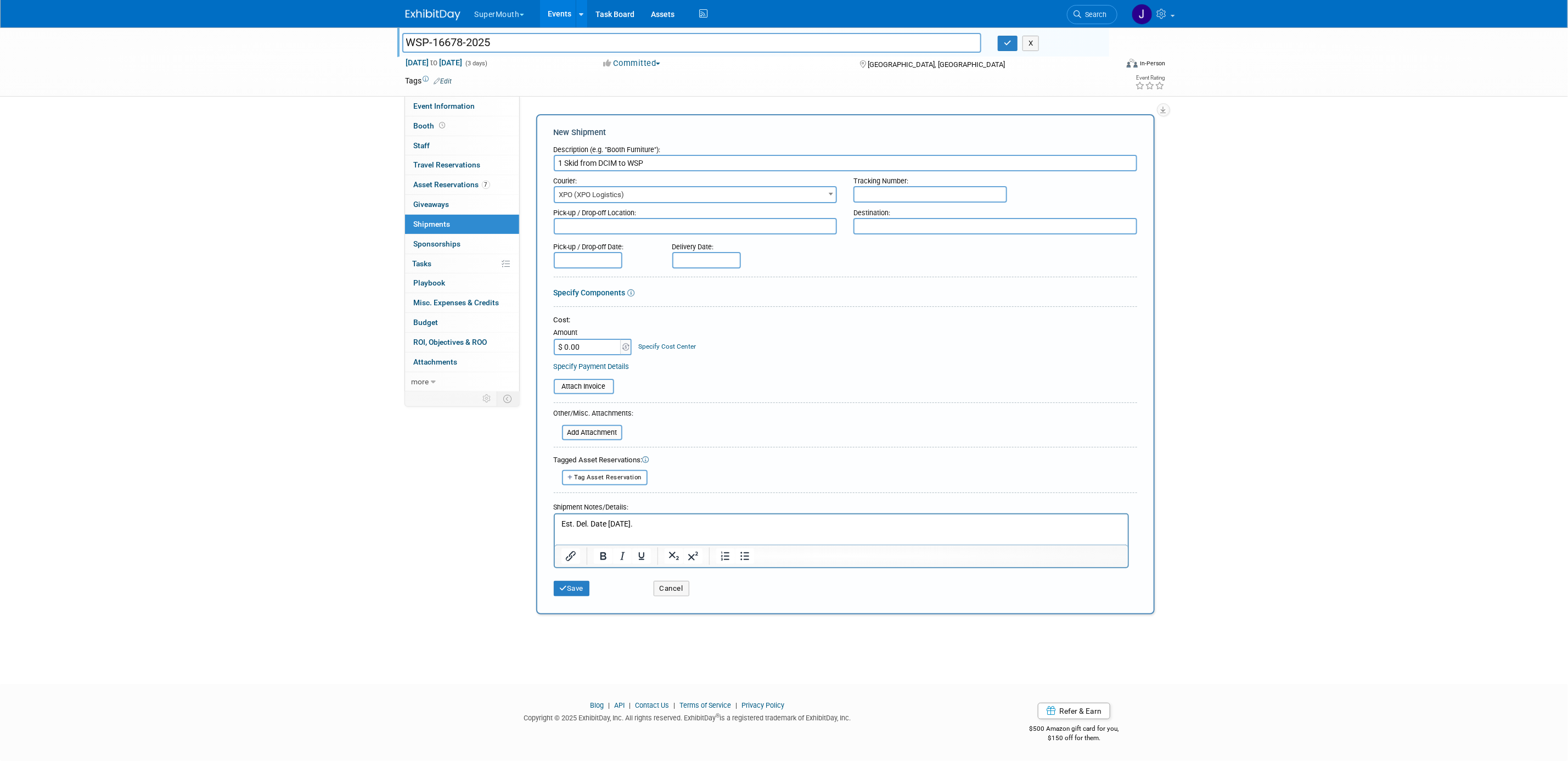
click at [562, 521] on p "Est. Del. Date [DATE]." at bounding box center [841, 524] width 560 height 11
drag, startPoint x: 698, startPoint y: 524, endPoint x: 721, endPoint y: 524, distance: 23.0
click at [721, 524] on p "Set up Through Unishipper by [PERSON_NAME]. Est.5 days Del. Date [DATE]." at bounding box center [841, 524] width 560 height 11
click at [785, 521] on p "Set up Through Unishipper by [PERSON_NAME]. Est. Del. Date [DATE]." at bounding box center [841, 524] width 560 height 11
click at [587, 525] on p "Set up Through Unishipper by [PERSON_NAME]. Est. Del. Date [DATE]." at bounding box center [841, 524] width 560 height 11
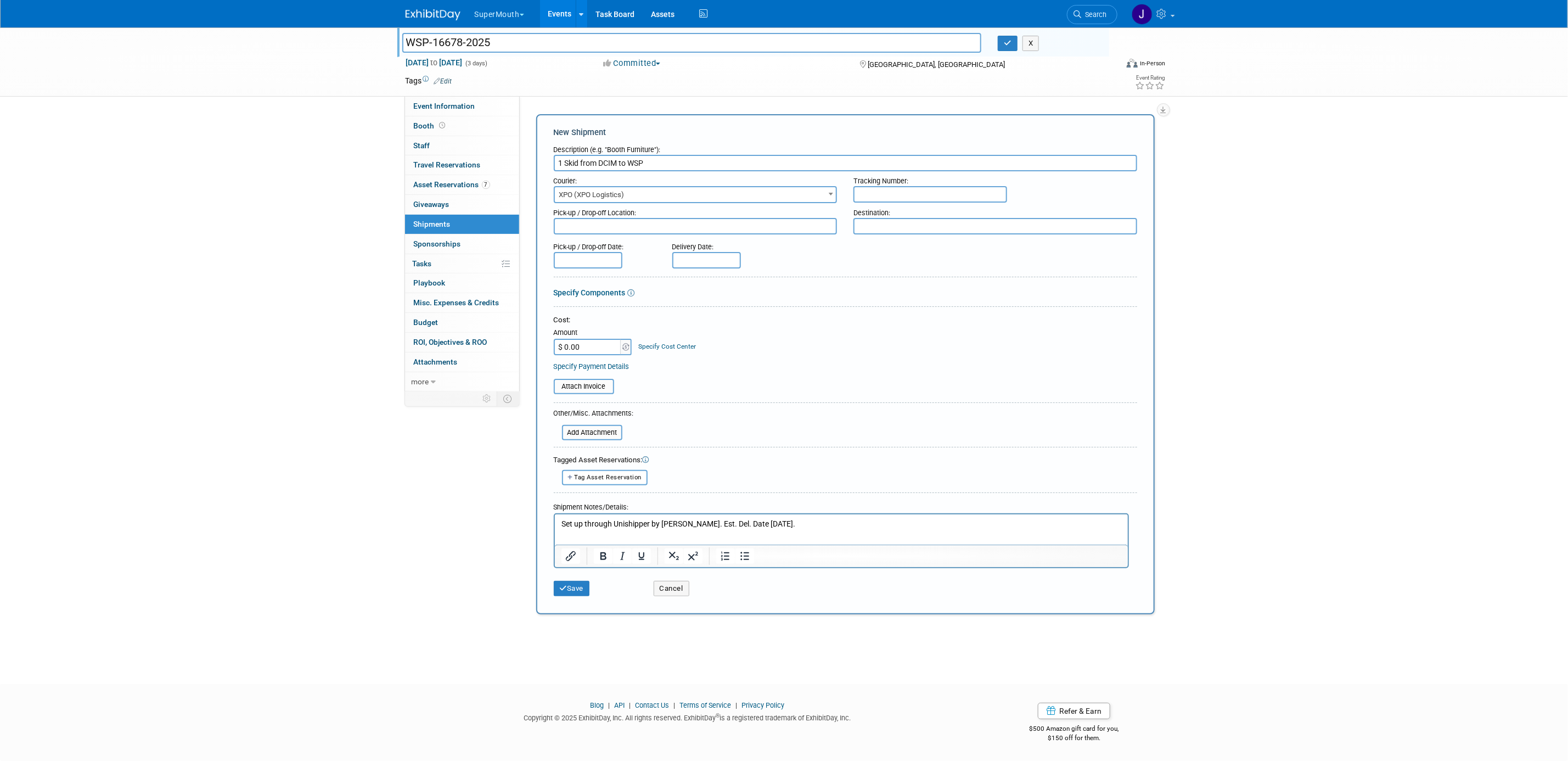
click at [648, 527] on p "Set up through Unishipper by [PERSON_NAME]. Est. Del. Date [DATE]." at bounding box center [841, 524] width 560 height 11
click at [584, 380] on input "file" at bounding box center [548, 386] width 131 height 13
click at [884, 186] on input "text" at bounding box center [930, 194] width 154 height 16
paste input "BOC20189242"
type input "BOC20189242"
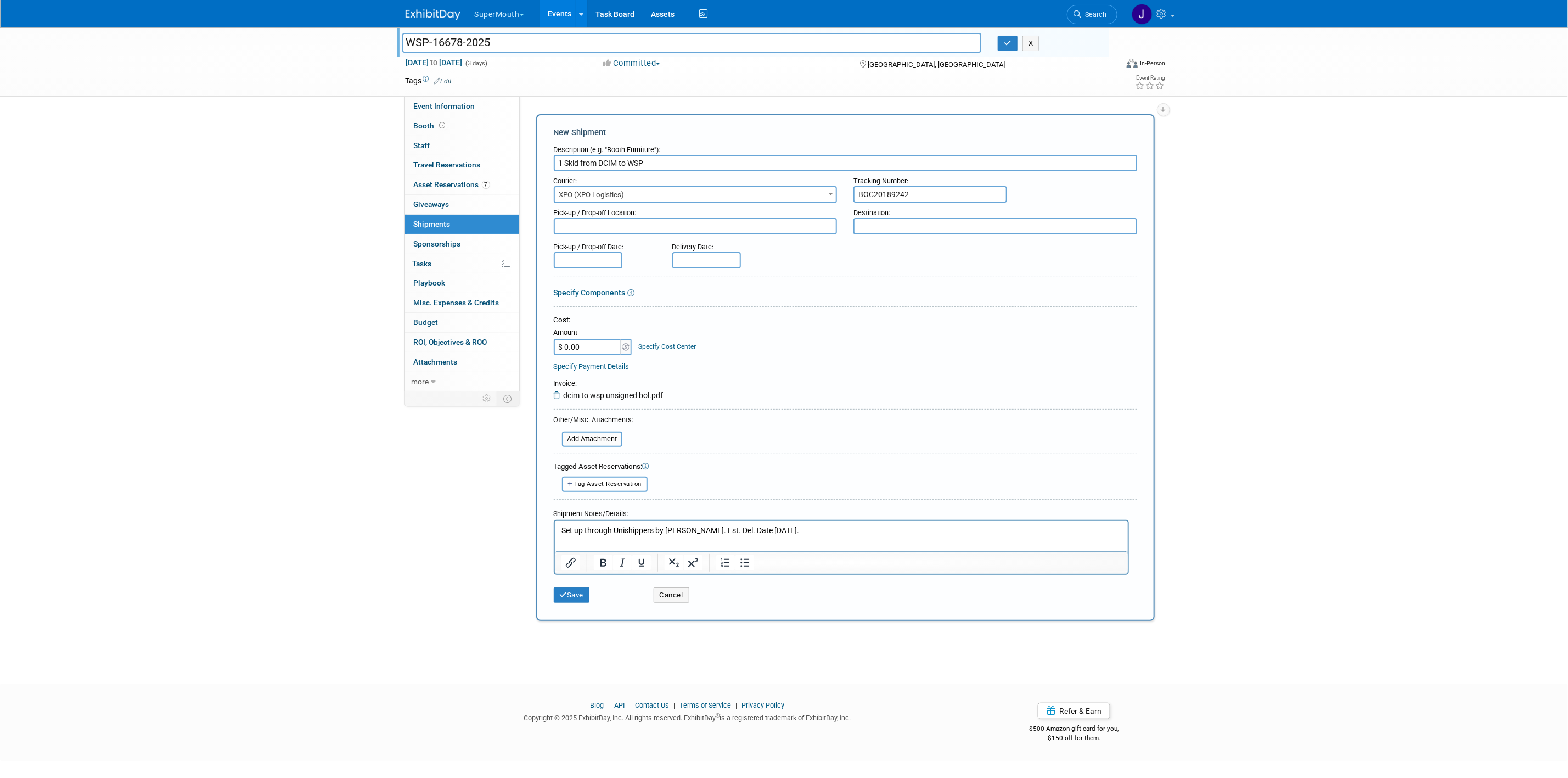
click at [666, 225] on textarea at bounding box center [696, 226] width 284 height 16
type textarea "DCIM"
type textarea "WSP (La Jolla, [GEOGRAPHIC_DATA])"
click at [560, 253] on input "text" at bounding box center [588, 259] width 69 height 16
click at [562, 282] on icon at bounding box center [565, 280] width 8 height 8
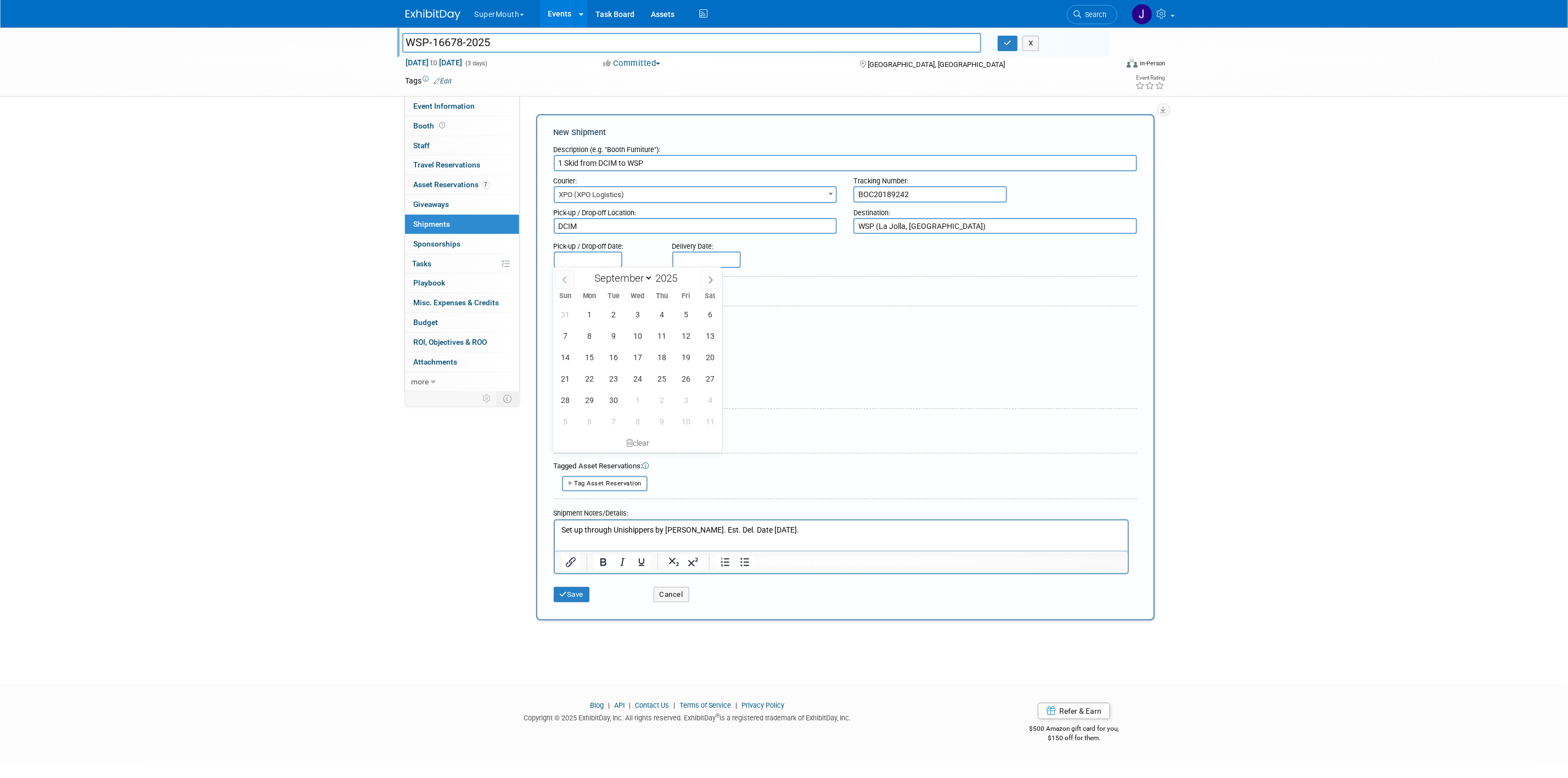
select select "7"
click at [578, 399] on div "27 28 29 30 31 1 2 3 4 5 6 7 8 9 10 11 12 13 14 15 16 17 18 19 20 21 22 23 24 2…" at bounding box center [638, 368] width 169 height 128
drag, startPoint x: 585, startPoint y: 390, endPoint x: 586, endPoint y: 384, distance: 6.1
click at [586, 391] on span "25" at bounding box center [590, 400] width 21 height 21
type input "[DATE]"
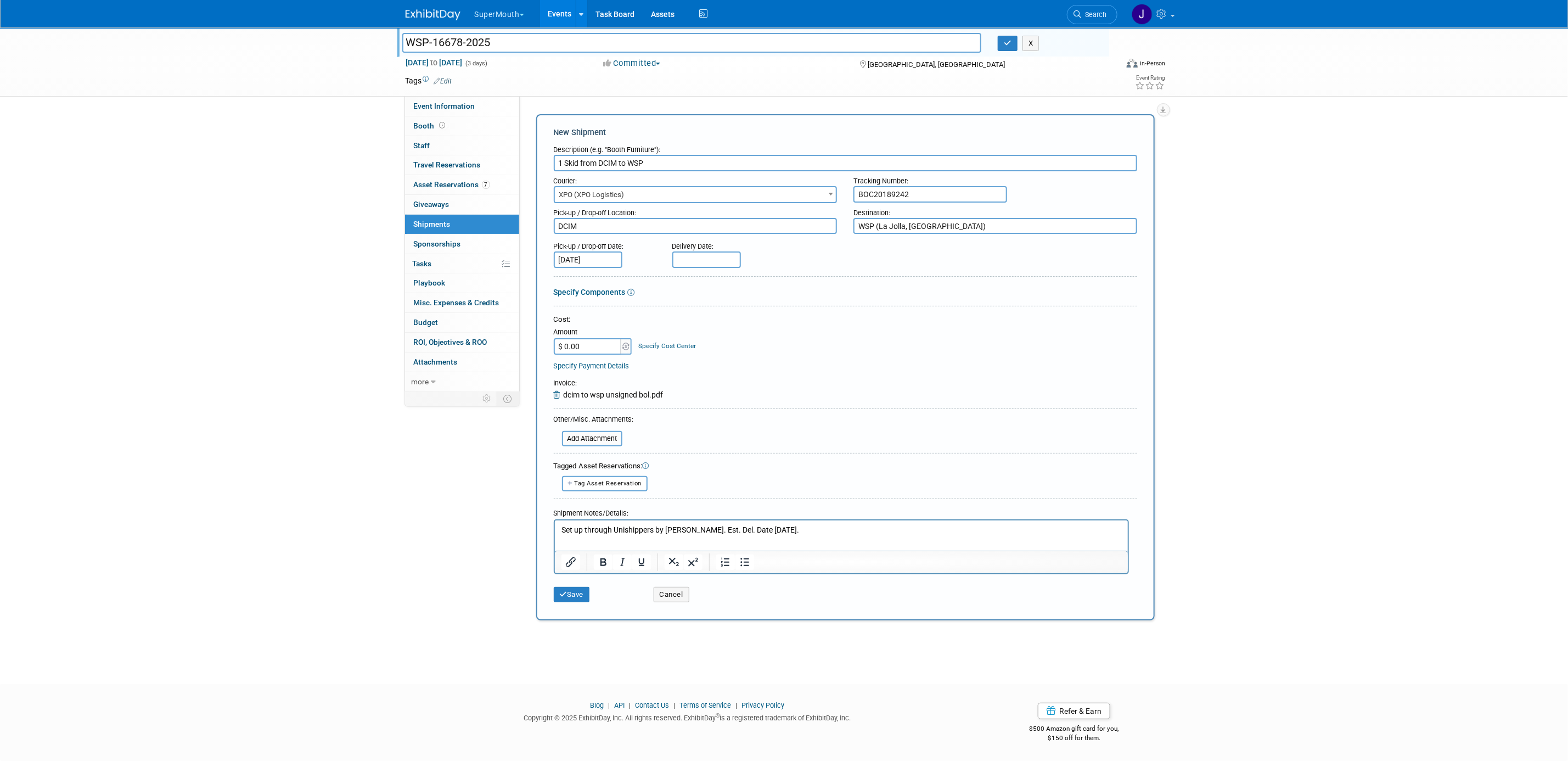
click at [693, 250] on div "Delivery Date:" at bounding box center [739, 244] width 133 height 15
click at [694, 257] on input "text" at bounding box center [707, 259] width 69 height 16
click at [730, 309] on span "2" at bounding box center [732, 314] width 21 height 21
type input "[DATE]"
click at [783, 525] on p "Set up through Unishippers by [PERSON_NAME]. Est. Del. Date [DATE]." at bounding box center [841, 530] width 560 height 11
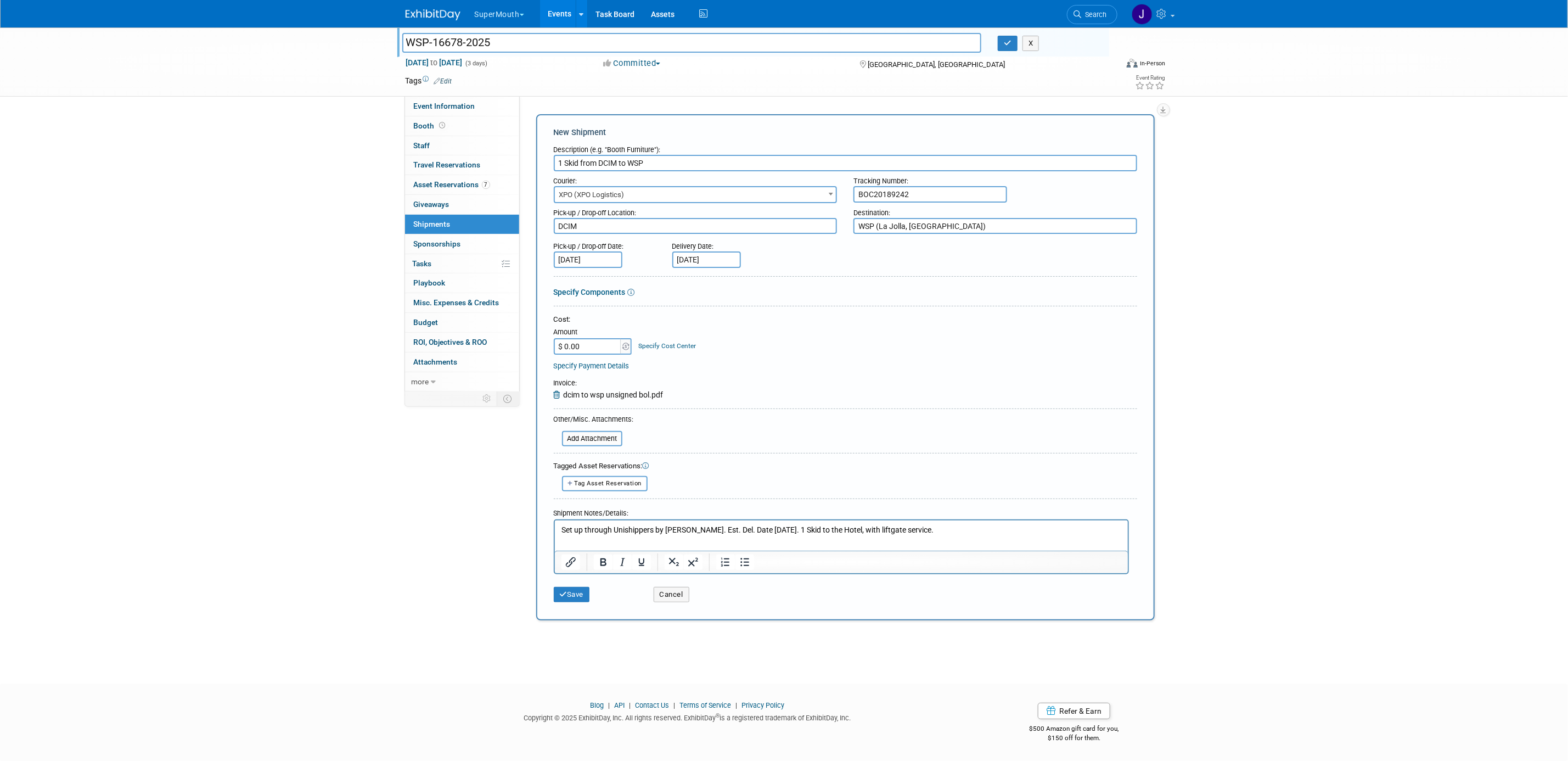
click at [593, 594] on div "Save" at bounding box center [595, 591] width 100 height 23
click at [555, 602] on div "Save Cancel" at bounding box center [846, 591] width 584 height 34
click at [570, 587] on button "Save" at bounding box center [572, 595] width 36 height 16
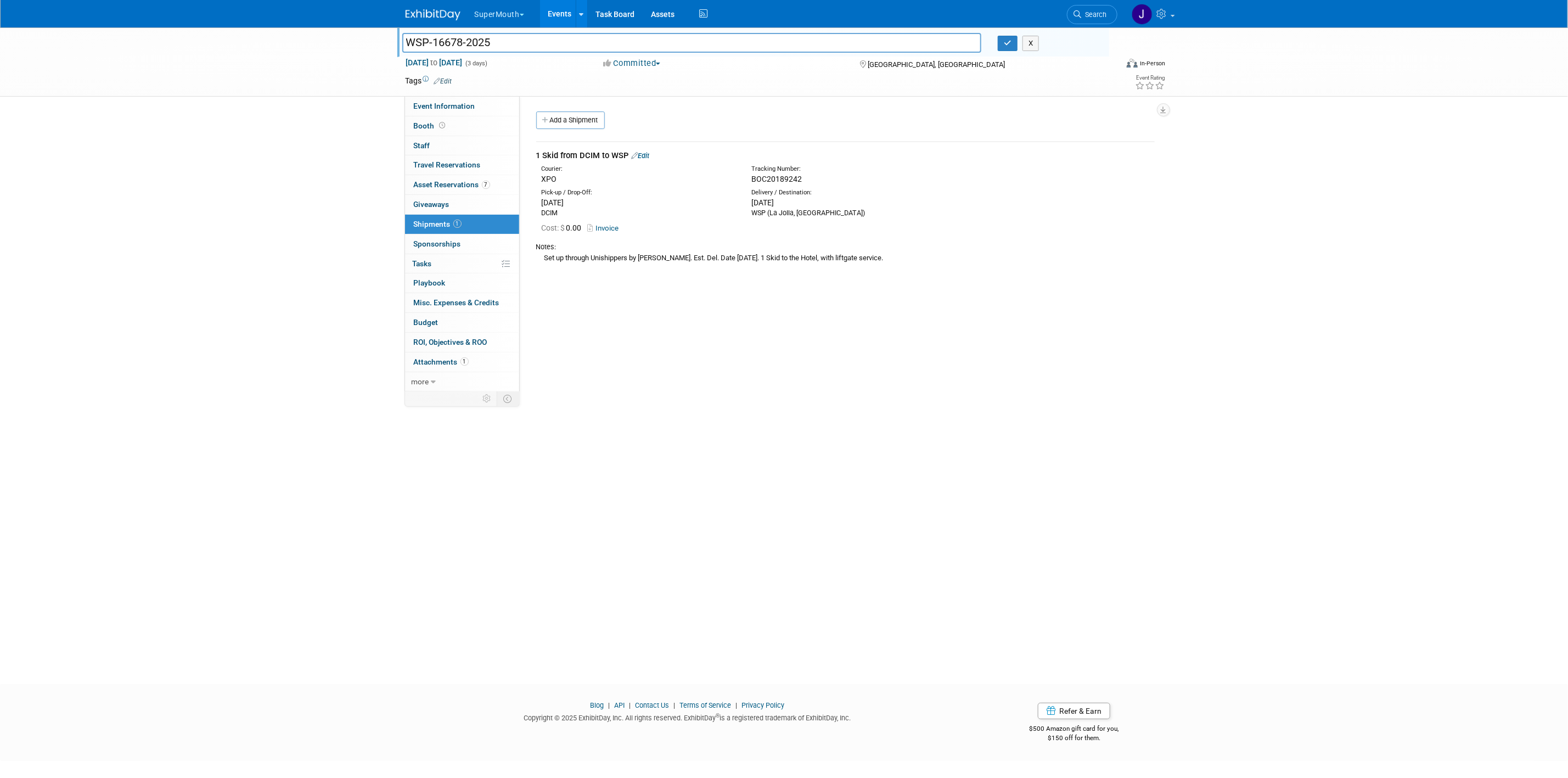
click at [798, 325] on div "Event Website: Edit Exhibitor Website: Edit Show Forms Due:: Edit Event Venue N…" at bounding box center [841, 246] width 643 height 300
click at [92, 451] on div "WSP-16678-2025 WSP-16678-2025 X [DATE] to [DATE] (3 days) [DATE] to [DATE] Comm…" at bounding box center [784, 346] width 1568 height 637
click at [1035, 40] on button "X" at bounding box center [1031, 43] width 17 height 16
click at [647, 150] on div "1 Skid from DCIM to WSP Edit" at bounding box center [846, 155] width 619 height 12
click at [649, 154] on link "Edit" at bounding box center [641, 155] width 18 height 8
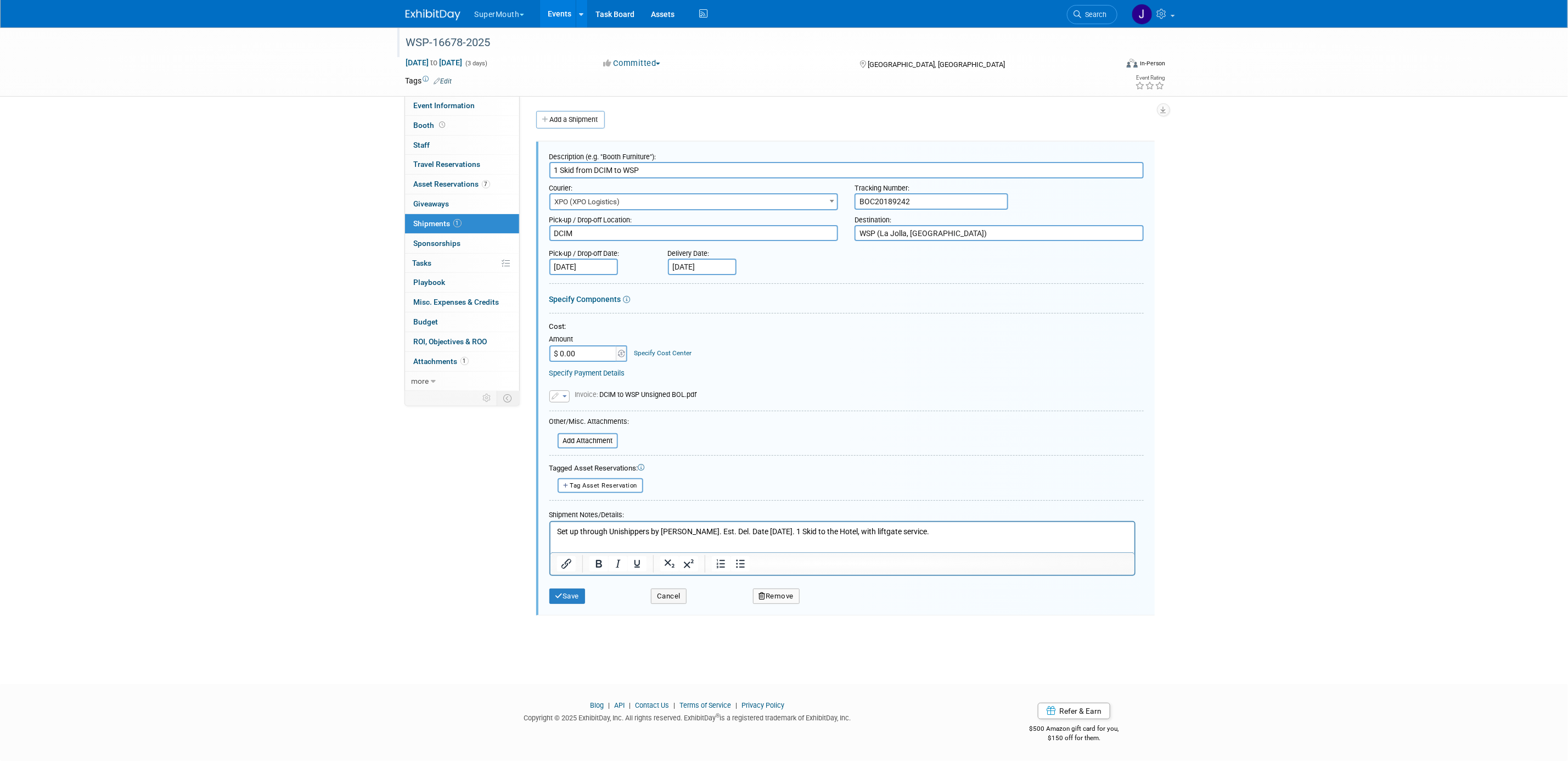
click at [880, 190] on div "Tracking Number:" at bounding box center [999, 185] width 289 height 15
click at [883, 196] on input "BOC20189242" at bounding box center [931, 201] width 154 height 16
paste input "XEG-25-48"
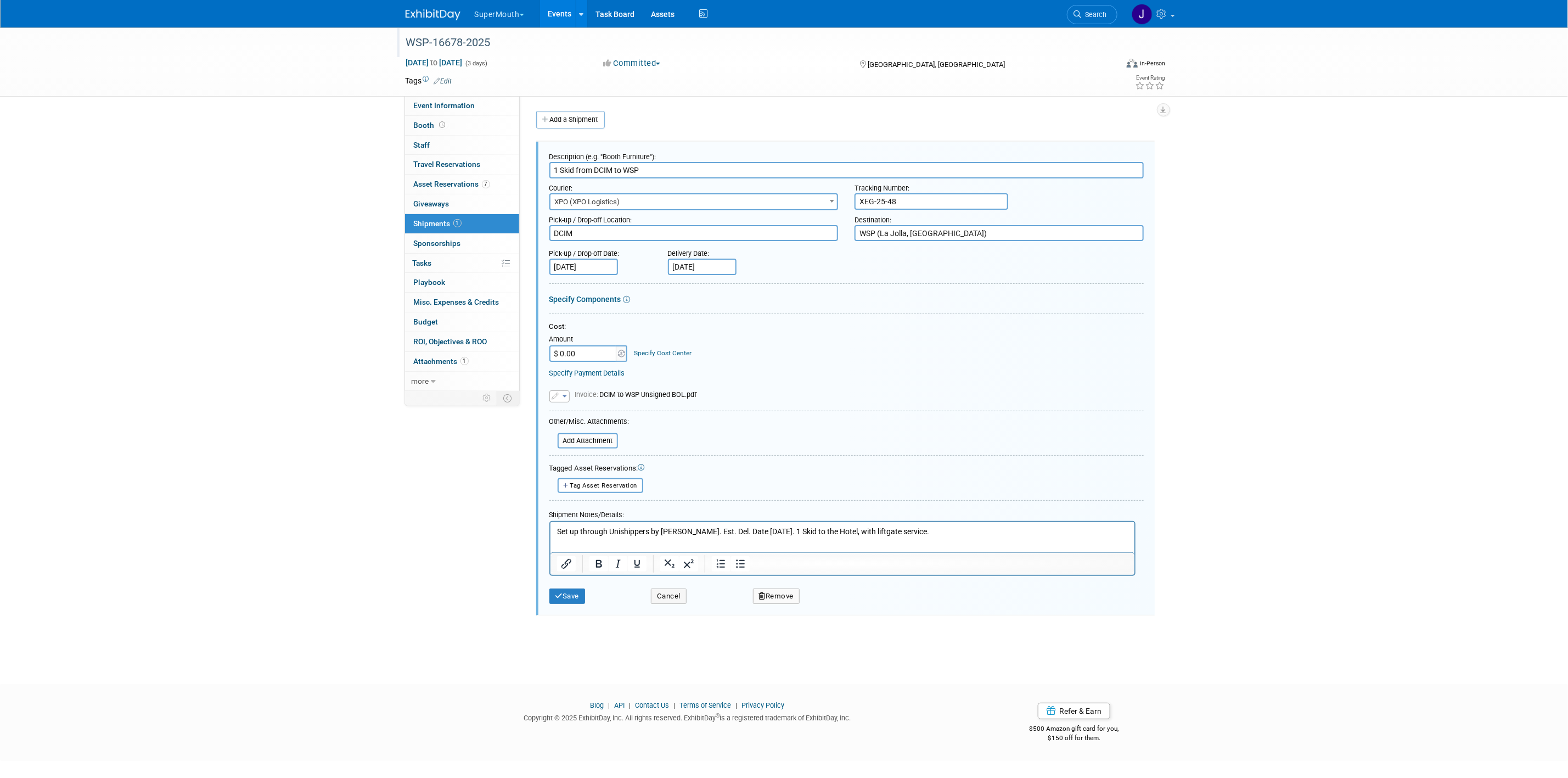
type input "XEG-25-48"
click at [963, 534] on p "Set up through Unishippers by [PERSON_NAME]. Est. Del. Date [DATE]. 1 Skid to t…" at bounding box center [842, 532] width 571 height 11
click at [588, 600] on div "Save" at bounding box center [592, 593] width 102 height 23
click at [585, 600] on button "Save" at bounding box center [568, 596] width 36 height 16
